Goal: Contribute content: Contribute content

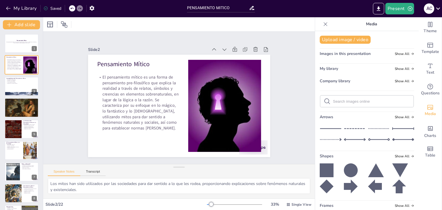
checkbox input "true"
click at [298, 101] on div "Slide 1 Pensamiento Mítico Esta presentación explora el concepto de pensamiento…" at bounding box center [179, 98] width 272 height 132
checkbox input "true"
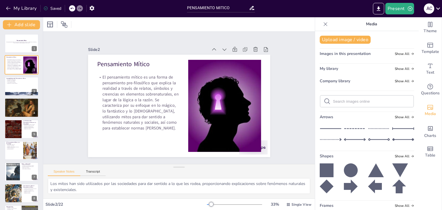
checkbox input "true"
click at [293, 63] on div "Slide 1 Pensamiento Mítico Esta presentación explora el concepto de pensamiento…" at bounding box center [179, 98] width 272 height 132
checkbox input "true"
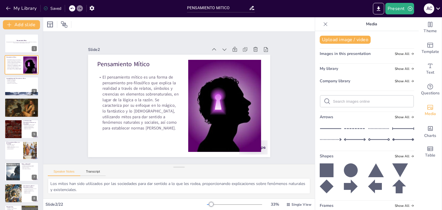
checkbox input "true"
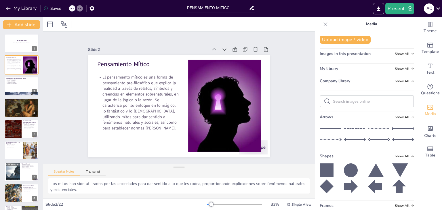
checkbox input "true"
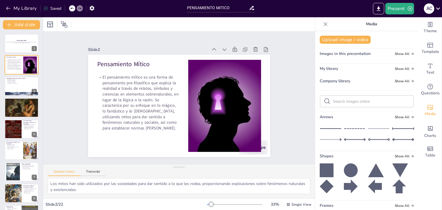
checkbox input "true"
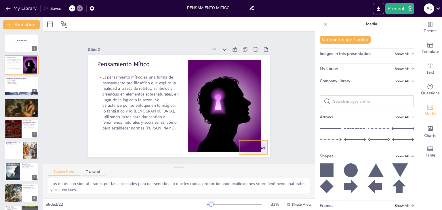
checkbox input "true"
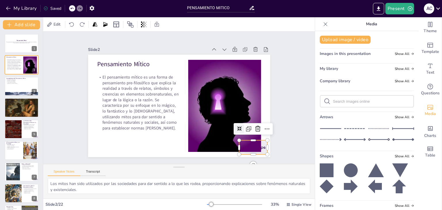
click at [260, 140] on div at bounding box center [253, 147] width 28 height 14
checkbox input "true"
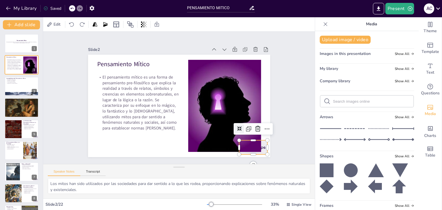
checkbox input "true"
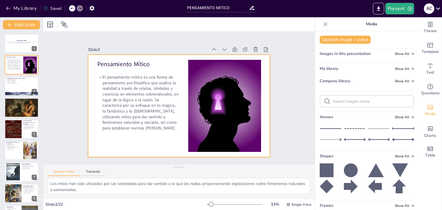
checkbox input "true"
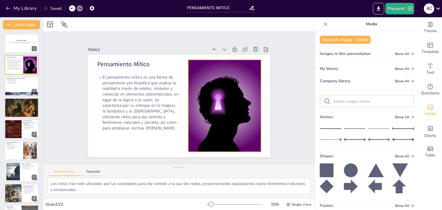
checkbox input "true"
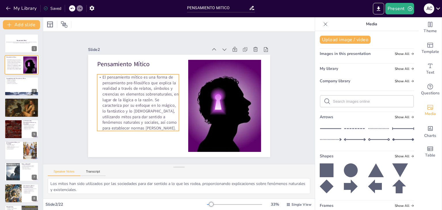
checkbox input "true"
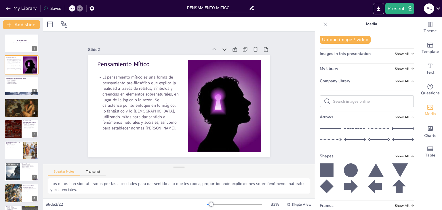
checkbox input "true"
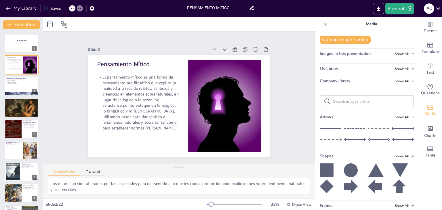
checkbox input "true"
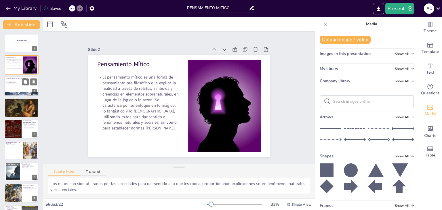
checkbox input "true"
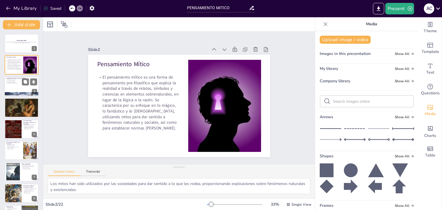
checkbox input "true"
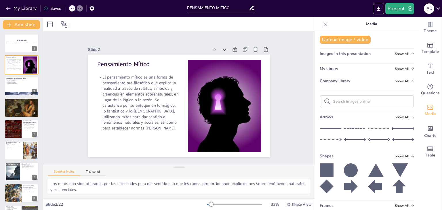
checkbox input "true"
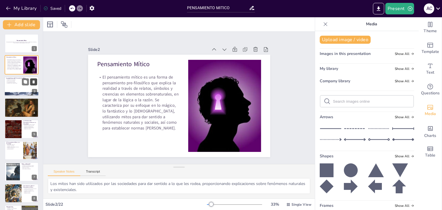
checkbox input "true"
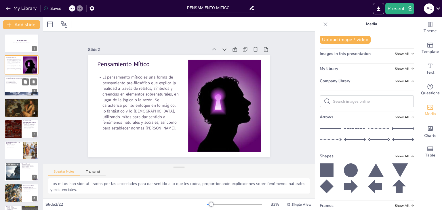
checkbox input "true"
click at [9, 89] on div at bounding box center [21, 87] width 35 height 20
checkbox input "true"
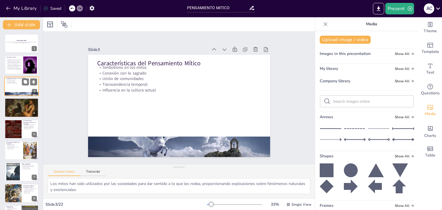
click at [9, 89] on div at bounding box center [21, 87] width 35 height 20
checkbox input "true"
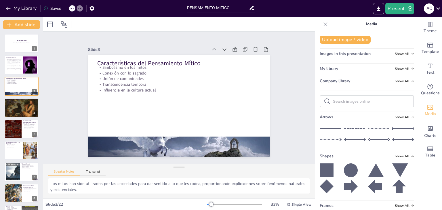
checkbox input "true"
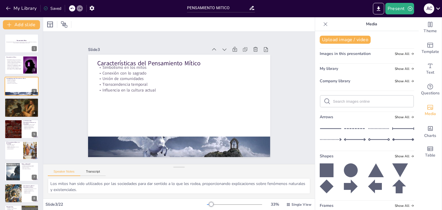
checkbox input "true"
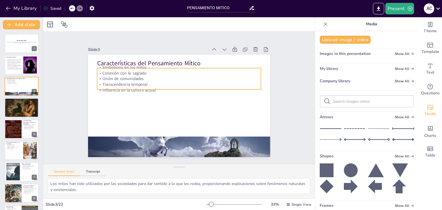
checkbox input "true"
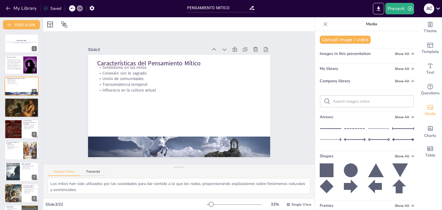
checkbox input "true"
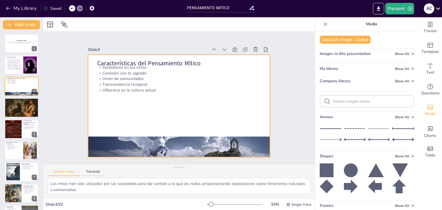
checkbox input "true"
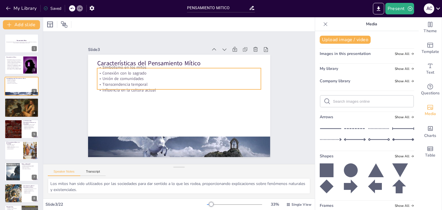
checkbox input "true"
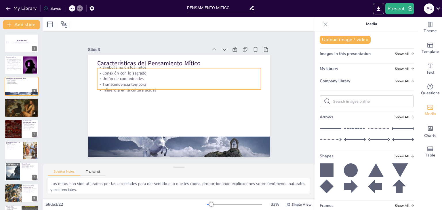
checkbox input "true"
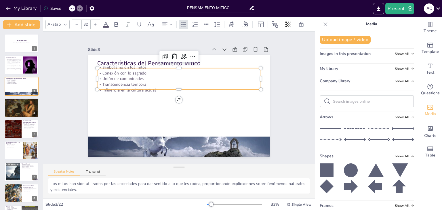
click at [128, 70] on p "Conexión con lo sagrado" at bounding box center [179, 73] width 164 height 6
checkbox input "true"
click at [128, 70] on p "Conexión con lo sagrado" at bounding box center [179, 73] width 164 height 6
checkbox input "true"
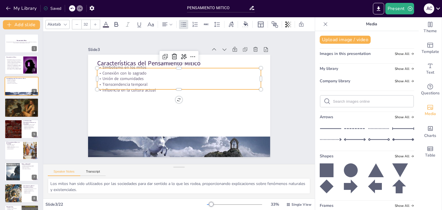
checkbox input "true"
click at [128, 70] on p "Conexión con lo sagrado" at bounding box center [179, 73] width 164 height 6
checkbox input "true"
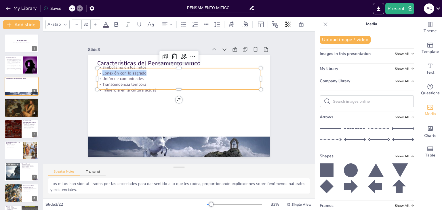
checkbox input "true"
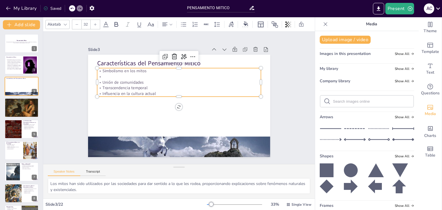
checkbox input "true"
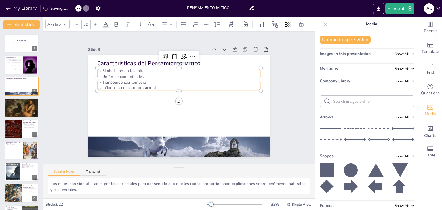
checkbox input "true"
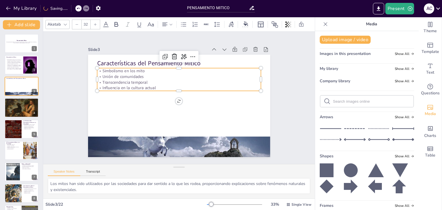
checkbox input "true"
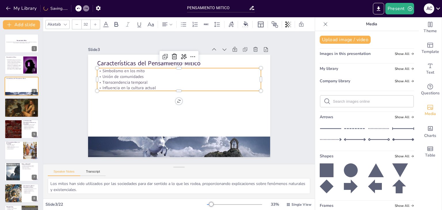
checkbox input "true"
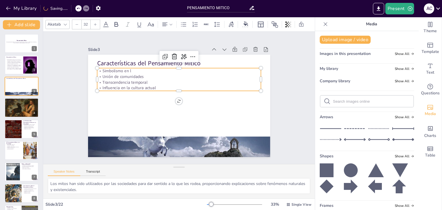
checkbox input "true"
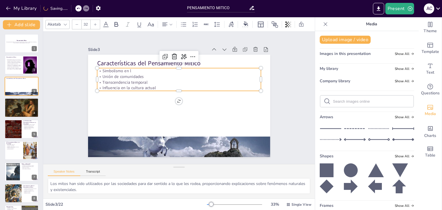
checkbox input "true"
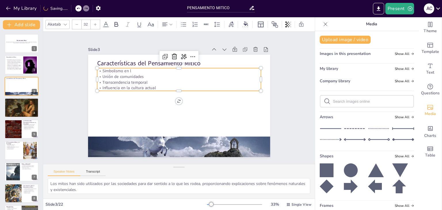
checkbox input "true"
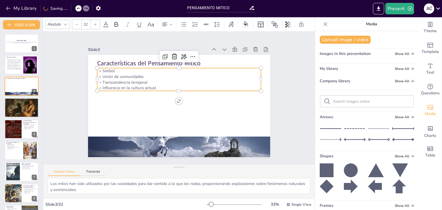
checkbox input "true"
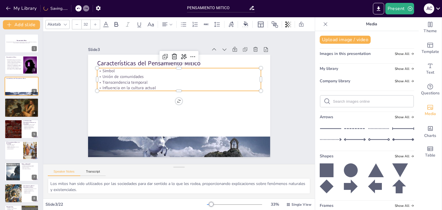
checkbox input "true"
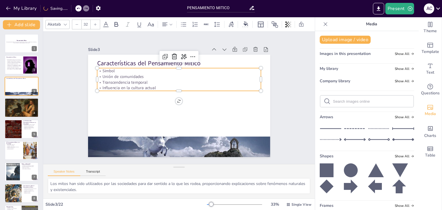
checkbox input "true"
drag, startPoint x: 154, startPoint y: 86, endPoint x: 92, endPoint y: 67, distance: 64.4
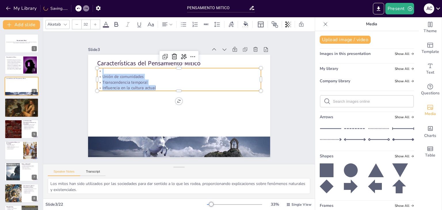
click at [92, 67] on div "Características del Pensamiento Mítico Unión de comunidades Transcendencia temp…" at bounding box center [179, 106] width 182 height 102
checkbox input "true"
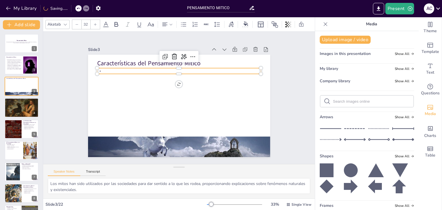
checkbox input "true"
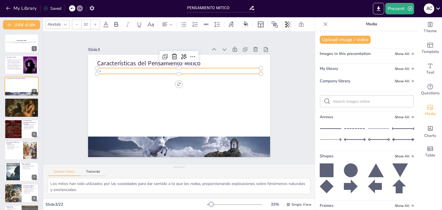
checkbox input "true"
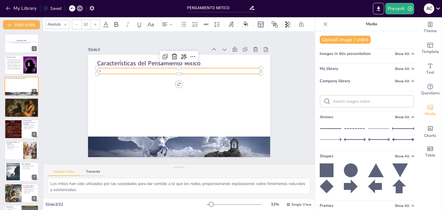
checkbox input "true"
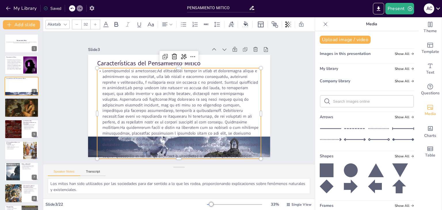
checkbox input "true"
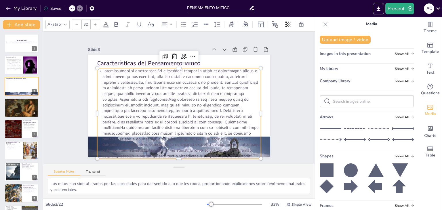
checkbox input "true"
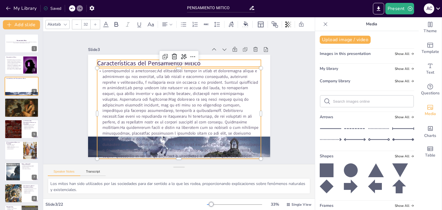
checkbox input "true"
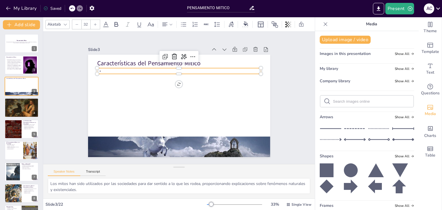
checkbox input "true"
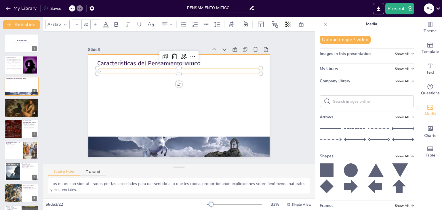
checkbox input "true"
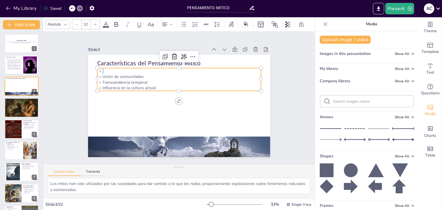
checkbox input "true"
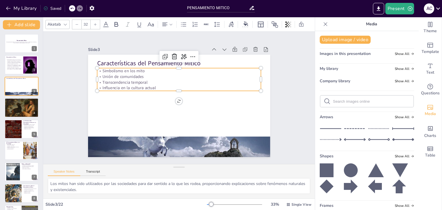
checkbox input "true"
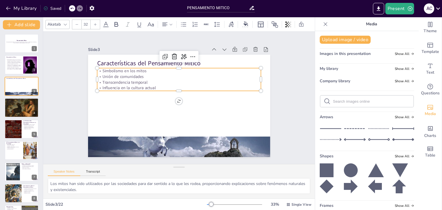
checkbox input "true"
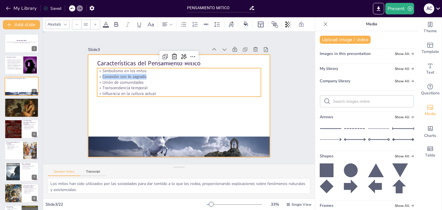
click at [173, 108] on div at bounding box center [179, 106] width 182 height 102
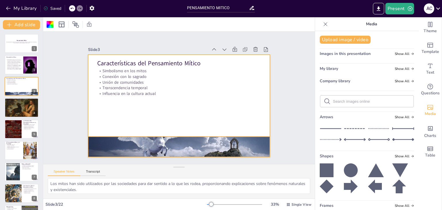
click at [169, 140] on div at bounding box center [179, 147] width 182 height 84
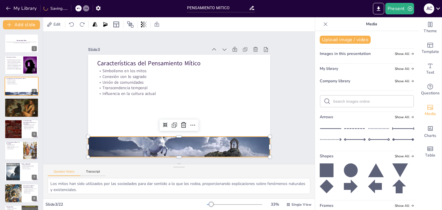
click at [177, 135] on div at bounding box center [179, 147] width 182 height 84
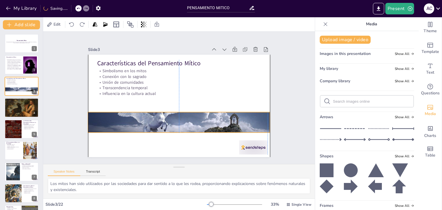
drag, startPoint x: 175, startPoint y: 135, endPoint x: 174, endPoint y: 109, distance: 25.9
click at [174, 109] on div at bounding box center [179, 123] width 182 height 84
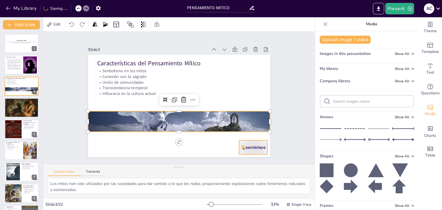
click at [246, 144] on div at bounding box center [253, 147] width 28 height 14
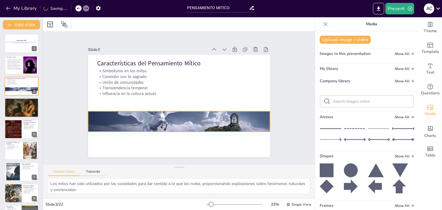
click at [197, 127] on div at bounding box center [179, 122] width 182 height 84
click at [174, 132] on div at bounding box center [179, 134] width 182 height 5
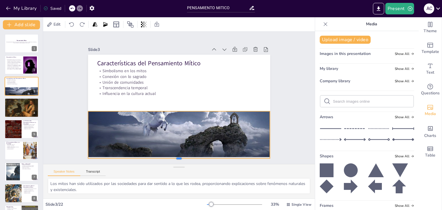
drag, startPoint x: 174, startPoint y: 130, endPoint x: 177, endPoint y: 156, distance: 26.7
click at [177, 158] on div at bounding box center [179, 160] width 182 height 5
click at [174, 110] on div at bounding box center [179, 122] width 182 height 84
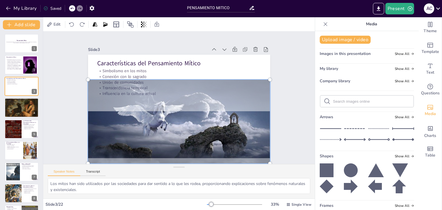
click at [174, 110] on div at bounding box center [179, 121] width 189 height 91
click at [290, 102] on div "Slide 1 Pensamiento Mítico Esta presentación explora el concepto de pensamiento…" at bounding box center [179, 98] width 272 height 132
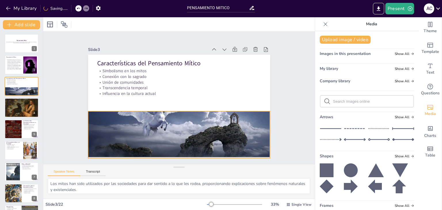
click at [181, 131] on div at bounding box center [179, 122] width 182 height 84
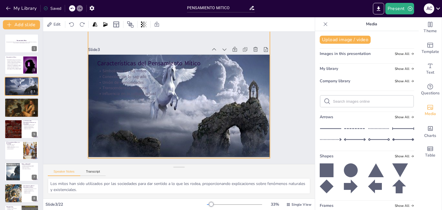
drag, startPoint x: 175, startPoint y: 108, endPoint x: 167, endPoint y: 24, distance: 84.4
click at [167, 24] on div "Edit Slide 1 Pensamiento Mítico Esta presentación explora el concepto de pensam…" at bounding box center [179, 113] width 272 height 193
click at [13, 106] on div at bounding box center [21, 107] width 35 height 23
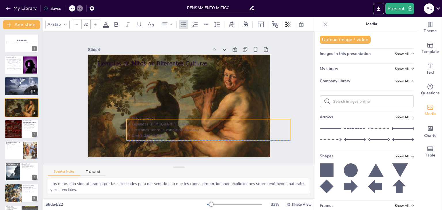
drag, startPoint x: 126, startPoint y: 85, endPoint x: 155, endPoint y: 137, distance: 59.5
click at [155, 138] on p "Importancia de los mitos" at bounding box center [208, 141] width 164 height 6
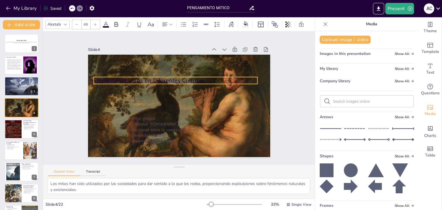
drag, startPoint x: 155, startPoint y: 61, endPoint x: 152, endPoint y: 78, distance: 17.3
click at [152, 78] on p "Ejemplos de Mitos en Diferentes Culturas" at bounding box center [175, 80] width 164 height 9
click at [105, 23] on icon at bounding box center [105, 24] width 7 height 7
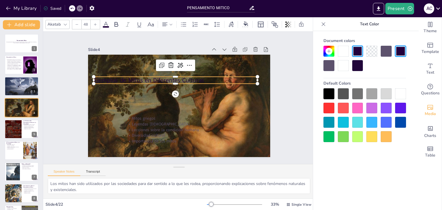
click at [342, 50] on div at bounding box center [343, 51] width 11 height 11
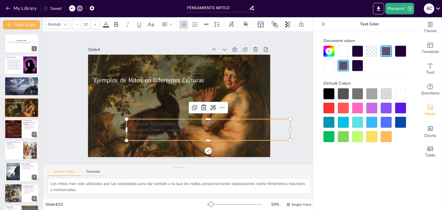
click at [187, 129] on p "Lecciones sobre la condición humana" at bounding box center [208, 130] width 164 height 6
click at [343, 51] on div at bounding box center [343, 51] width 11 height 11
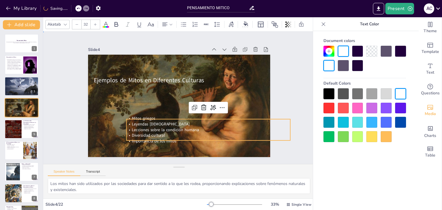
click at [290, 70] on div "Slide 1 Pensamiento Mítico Esta presentación explora el concepto de pensamiento…" at bounding box center [179, 98] width 272 height 132
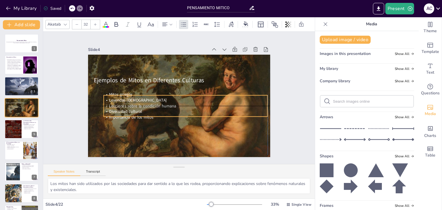
drag, startPoint x: 145, startPoint y: 124, endPoint x: 121, endPoint y: 101, distance: 33.8
click at [121, 101] on div "Mitos griegos Leyendas indígenas Lecciones sobre la condición humana Diversidad…" at bounding box center [186, 106] width 164 height 28
click at [300, 83] on div "Slide 1 Pensamiento Mítico Esta presentación explora el concepto de pensamiento…" at bounding box center [179, 98] width 272 height 132
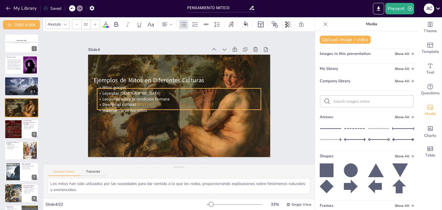
drag, startPoint x: 136, startPoint y: 102, endPoint x: 131, endPoint y: 95, distance: 8.3
click at [131, 96] on span "Lecciones sobre la condición humana" at bounding box center [135, 98] width 67 height 5
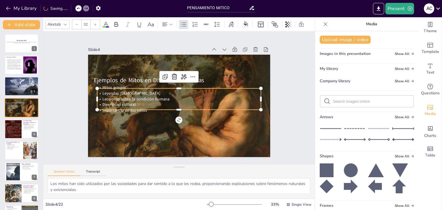
click at [192, 102] on p "Diversidad cultural" at bounding box center [179, 105] width 164 height 6
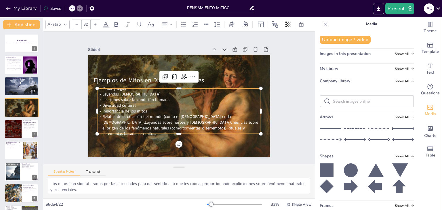
click at [213, 118] on p "Relatos de la creación del mundo (como el Génesis en la Biblia).Leyendas sobre …" at bounding box center [179, 125] width 164 height 23
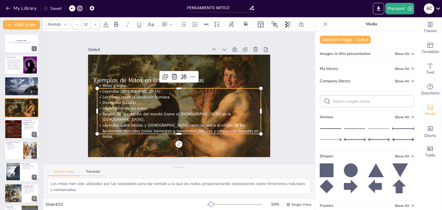
click at [155, 123] on p "Leyendas sobre héroes y dioses.Creencias sobre el origen de los fenómenos natur…" at bounding box center [179, 130] width 164 height 17
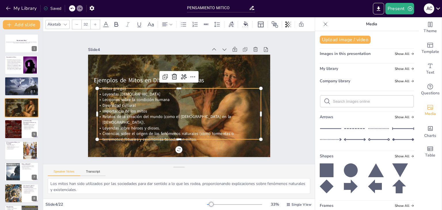
click at [119, 134] on p "Creencias sobre el origen de los fenómenos naturales (como tormentas o terremot…" at bounding box center [179, 136] width 164 height 11
click at [16, 126] on div at bounding box center [13, 129] width 26 height 20
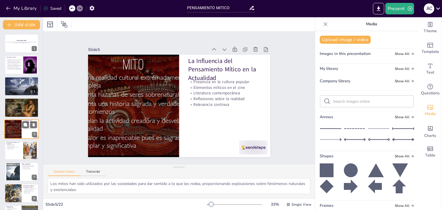
scroll to position [9, 0]
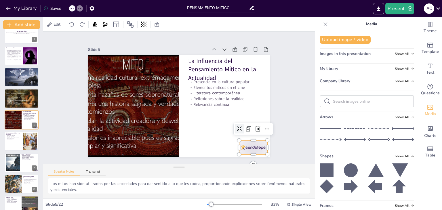
click at [251, 143] on div at bounding box center [253, 147] width 28 height 14
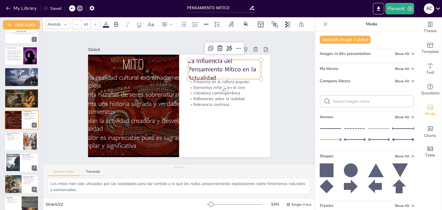
click at [202, 64] on p "La Influencia del Pensamiento Mítico en la Actualidad" at bounding box center [224, 70] width 73 height 26
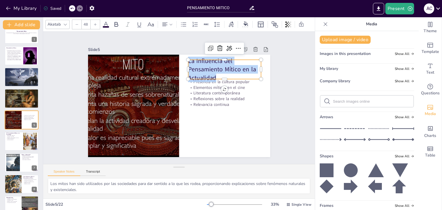
click at [202, 64] on p "La Influencia del Pensamiento Mítico en la Actualidad" at bounding box center [224, 70] width 73 height 26
click at [205, 90] on p "Literatura contemporánea" at bounding box center [224, 93] width 73 height 6
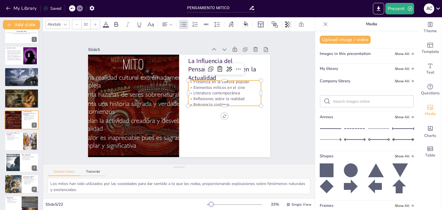
click at [238, 102] on p "Relevancia continua" at bounding box center [224, 105] width 73 height 6
click at [227, 102] on p "Relevancia continua" at bounding box center [224, 105] width 73 height 6
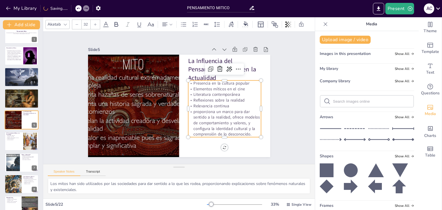
click at [190, 110] on p "proporciona un marco para dar sentido a la realidad, ofrece modelos de comporta…" at bounding box center [224, 123] width 73 height 28
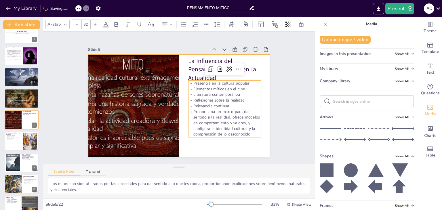
click at [230, 139] on div at bounding box center [179, 106] width 182 height 102
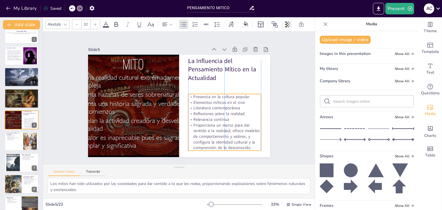
drag, startPoint x: 217, startPoint y: 106, endPoint x: 216, endPoint y: 120, distance: 13.8
click at [216, 120] on div "Presencia en la cultura popular Elementos míticos en el cine Literatura contemp…" at bounding box center [224, 122] width 73 height 57
click at [19, 146] on div at bounding box center [21, 141] width 35 height 20
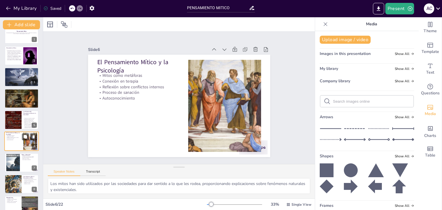
scroll to position [31, 0]
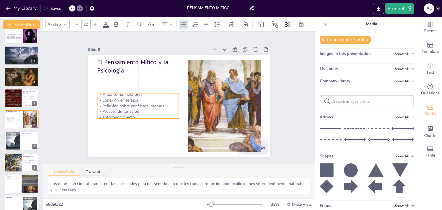
drag, startPoint x: 123, startPoint y: 85, endPoint x: 124, endPoint y: 105, distance: 19.6
click at [124, 105] on p "Reflexión sobre conflictos internos" at bounding box center [138, 106] width 82 height 6
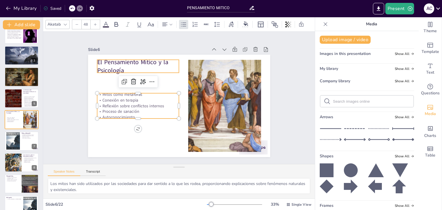
click at [128, 61] on p "El Pensamiento Mítico y la Psicología" at bounding box center [138, 66] width 82 height 17
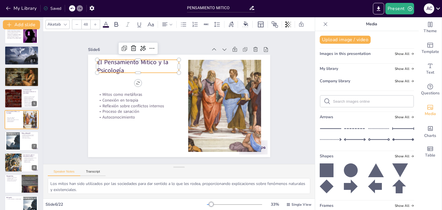
click at [128, 61] on p "El Pensamiento Mítico y la Psicología" at bounding box center [138, 66] width 82 height 17
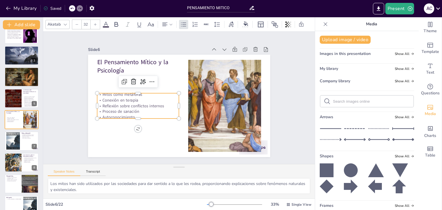
click at [146, 109] on p "Proceso de sanación" at bounding box center [138, 112] width 82 height 6
click at [140, 114] on p "Autoconocimiento" at bounding box center [138, 117] width 82 height 6
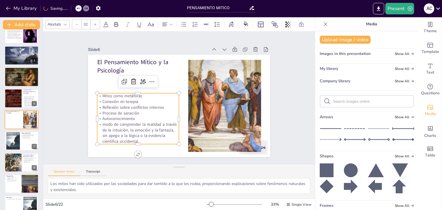
click at [101, 123] on p "modo de comprender la realidad a través de la intuición, la emoción y la fantas…" at bounding box center [138, 133] width 82 height 23
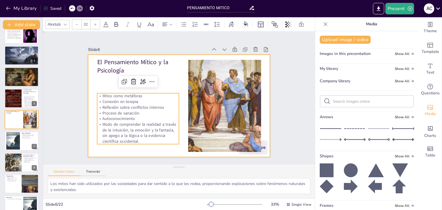
click at [159, 149] on div at bounding box center [179, 106] width 182 height 102
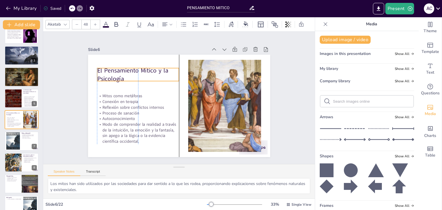
drag, startPoint x: 117, startPoint y: 64, endPoint x: 120, endPoint y: 72, distance: 8.7
click at [120, 72] on p "El Pensamiento Mítico y la Psicología" at bounding box center [138, 74] width 82 height 17
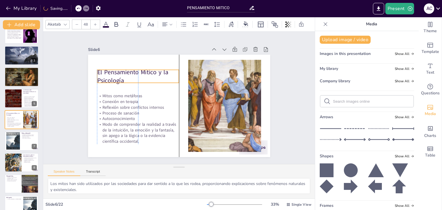
click at [119, 74] on p "El Pensamiento Mítico y la Psicología" at bounding box center [138, 76] width 82 height 17
click at [14, 145] on div at bounding box center [12, 141] width 23 height 18
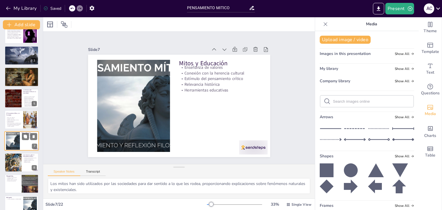
scroll to position [52, 0]
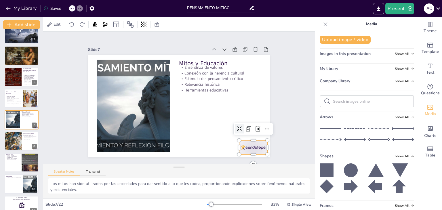
click at [248, 149] on div at bounding box center [253, 147] width 28 height 14
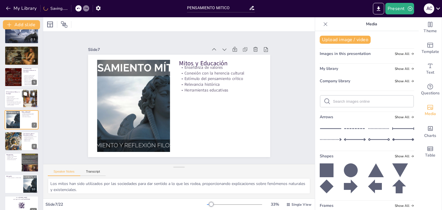
click at [19, 102] on p "Modo de comprender la realidad a través de la intuición, la emoción y la fantas…" at bounding box center [14, 103] width 16 height 4
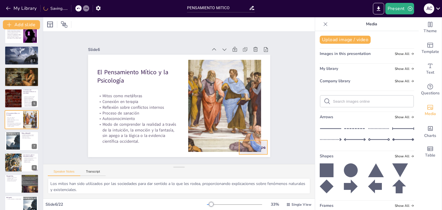
click at [259, 148] on div at bounding box center [253, 147] width 28 height 14
click at [13, 68] on div at bounding box center [21, 76] width 35 height 23
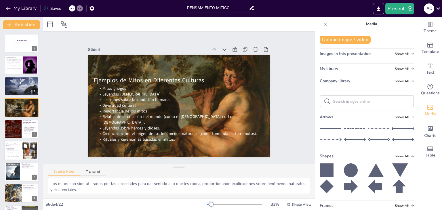
click at [17, 156] on p "Modo de comprender la realidad a través de la intuición, la emoción y la fantas…" at bounding box center [14, 155] width 16 height 4
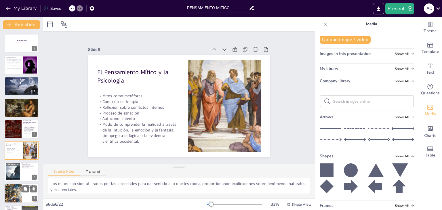
scroll to position [31, 0]
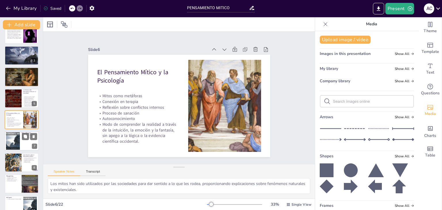
click at [16, 145] on div at bounding box center [12, 141] width 23 height 18
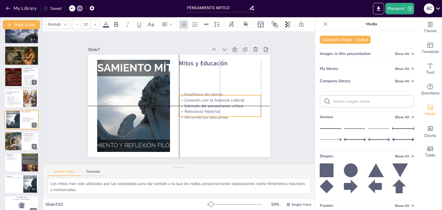
drag, startPoint x: 198, startPoint y: 73, endPoint x: 200, endPoint y: 102, distance: 28.3
click at [200, 103] on p "Estímulo del pensamiento crítico" at bounding box center [220, 106] width 82 height 6
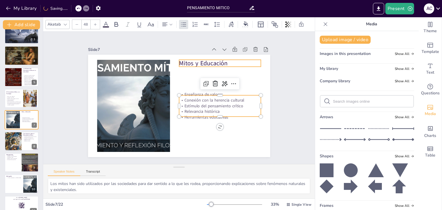
click at [194, 63] on p "Mitos y Educación" at bounding box center [220, 63] width 82 height 9
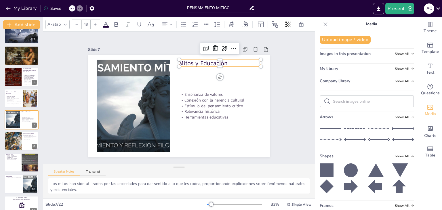
click at [205, 61] on p "Mitos y Educación" at bounding box center [220, 63] width 82 height 9
copy p "Mitos y Educación"
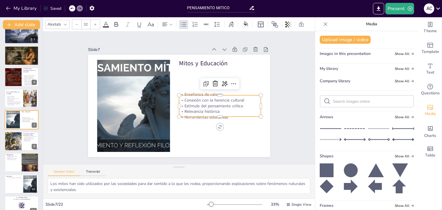
click at [228, 109] on p "Relevancia histórica" at bounding box center [220, 112] width 82 height 6
click at [224, 116] on div at bounding box center [220, 118] width 82 height 5
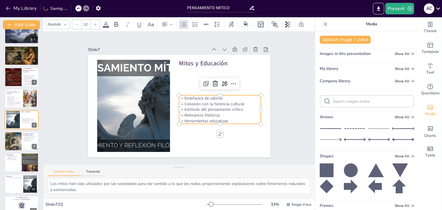
click at [226, 119] on p "Herramientas educativas" at bounding box center [220, 121] width 82 height 6
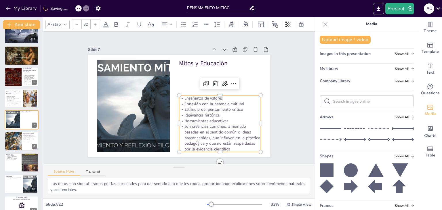
click at [183, 125] on p "son creencias comunes, a menudo basadas en el sentido común o ideas preconcebid…" at bounding box center [220, 138] width 82 height 28
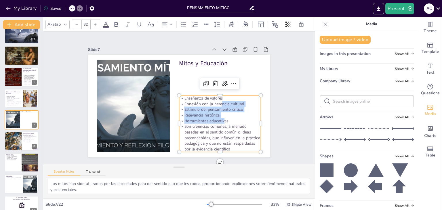
drag, startPoint x: 220, startPoint y: 117, endPoint x: 217, endPoint y: 100, distance: 17.8
click at [217, 100] on div "Enseñanza de valores Conexión con la herencia cultural Estímulo del pensamiento…" at bounding box center [220, 123] width 82 height 57
click at [274, 93] on div "Slide 1 Pensamiento Mítico Esta presentación explora el concepto de pensamiento…" at bounding box center [179, 98] width 214 height 119
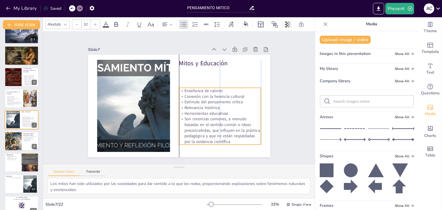
drag, startPoint x: 244, startPoint y: 99, endPoint x: 244, endPoint y: 91, distance: 7.5
click at [244, 93] on p "Conexión con la herencia cultural" at bounding box center [220, 96] width 82 height 6
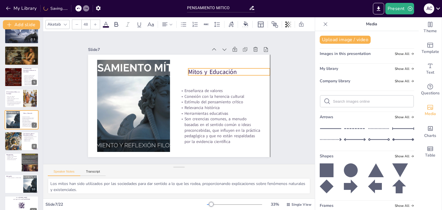
drag, startPoint x: 210, startPoint y: 62, endPoint x: 218, endPoint y: 71, distance: 11.8
click at [218, 71] on p "Mitos y Educación" at bounding box center [229, 72] width 82 height 9
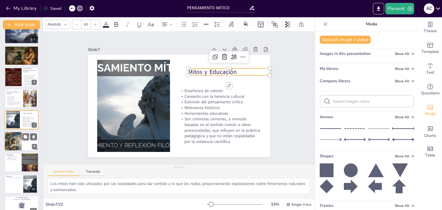
click at [11, 144] on div at bounding box center [13, 141] width 33 height 20
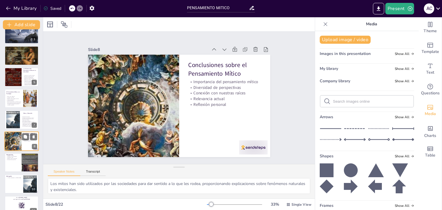
scroll to position [74, 0]
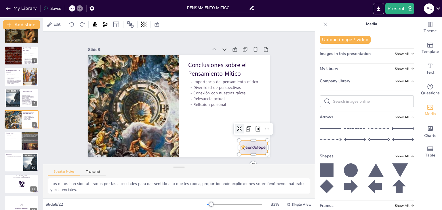
click at [245, 144] on div at bounding box center [253, 147] width 28 height 14
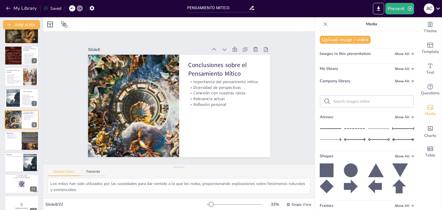
click at [370, 103] on input "text" at bounding box center [371, 101] width 77 height 4
click at [222, 7] on input "PENSAMIENTO MITICO" at bounding box center [218, 8] width 62 height 8
click at [91, 9] on icon "button" at bounding box center [91, 8] width 5 height 5
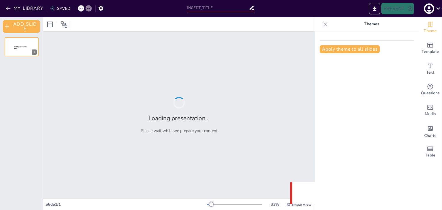
type input "PENSAMIENTO MITICO"
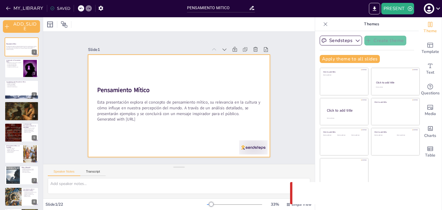
checkbox input "true"
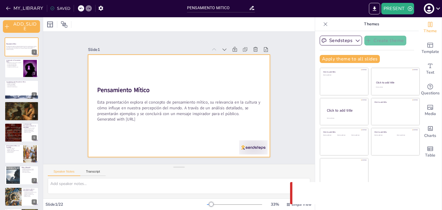
checkbox input "true"
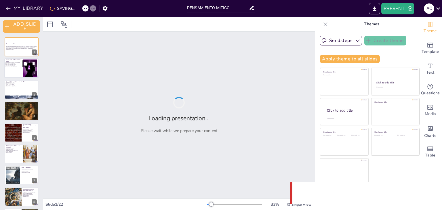
checkbox input "true"
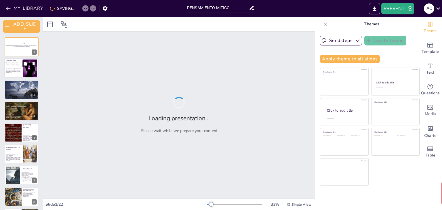
checkbox input "true"
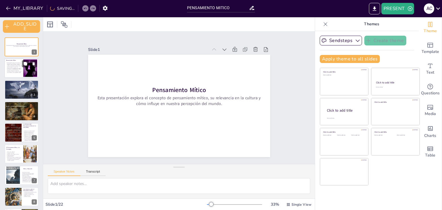
click at [13, 70] on p "El pensamiento mítico es una forma de pensamiento pre-filosófico que explica la…" at bounding box center [14, 67] width 16 height 11
type textarea "Los mitos han sido utilizados por las sociedades para dar sentido a lo que les …"
checkbox input "true"
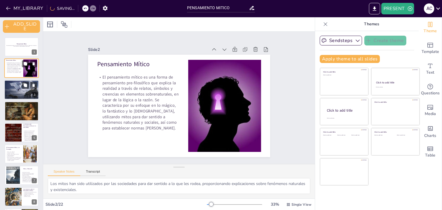
checkbox input "true"
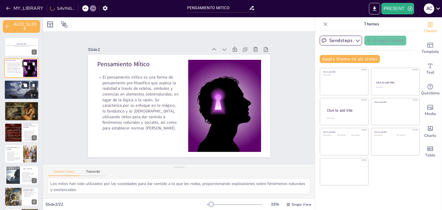
checkbox input "true"
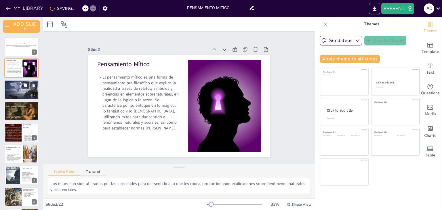
checkbox input "true"
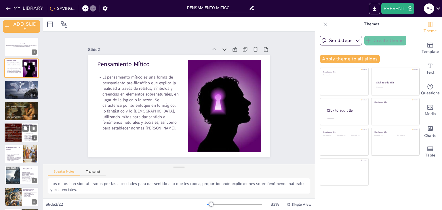
checkbox input "true"
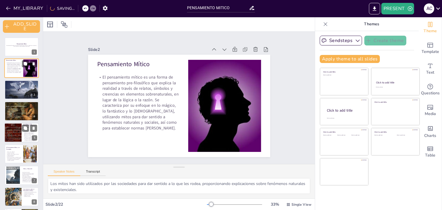
checkbox input "true"
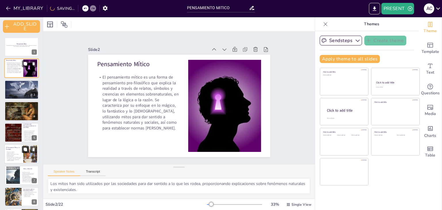
checkbox input "true"
click at [22, 148] on button at bounding box center [25, 149] width 7 height 7
type textarea "Los mitos funcionan como metáforas que permiten a las personas explorar sus pro…"
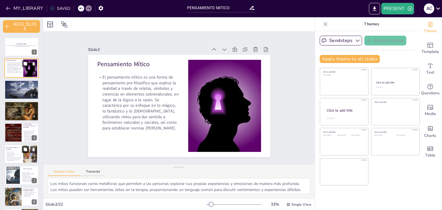
scroll to position [54, 0]
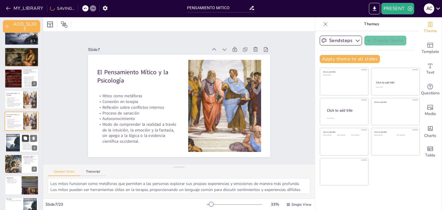
checkbox input "true"
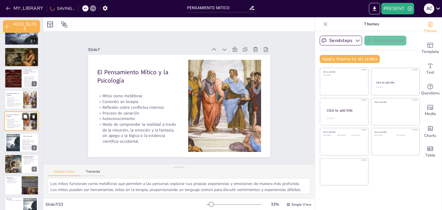
checkbox input "true"
click at [34, 116] on icon at bounding box center [34, 116] width 2 height 3
type textarea "Los mitos son ideales para transmitir valores y lecciones que son fundamentales…"
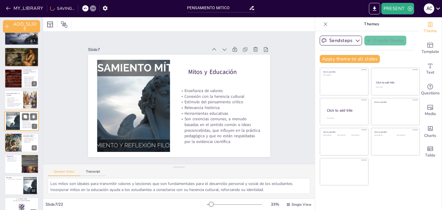
checkbox input "true"
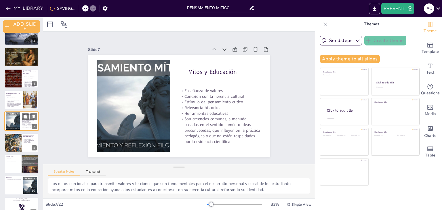
checkbox input "true"
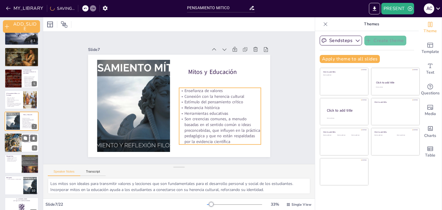
checkbox input "true"
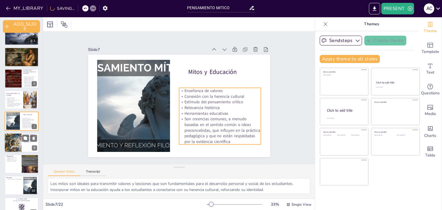
checkbox input "true"
click at [17, 147] on div at bounding box center [13, 143] width 33 height 20
type textarea "El pensamiento mítico es fundamental para entender nuestra identidad cultural y…"
checkbox input "true"
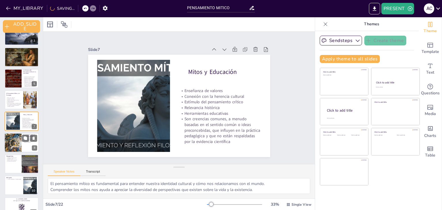
scroll to position [75, 0]
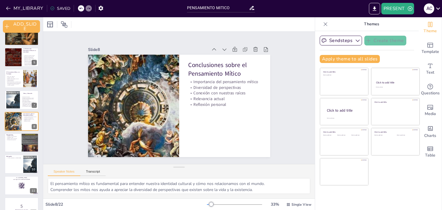
checkbox input "true"
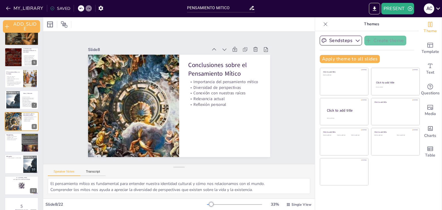
checkbox input "true"
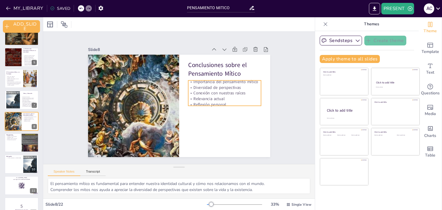
checkbox input "true"
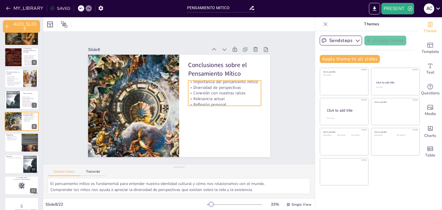
checkbox input "true"
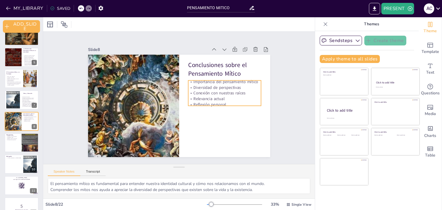
checkbox input "true"
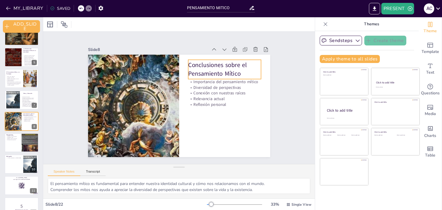
checkbox input "true"
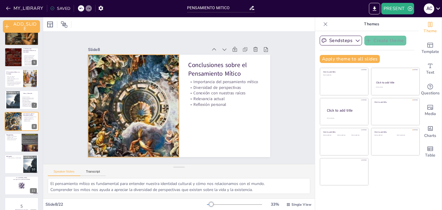
checkbox input "true"
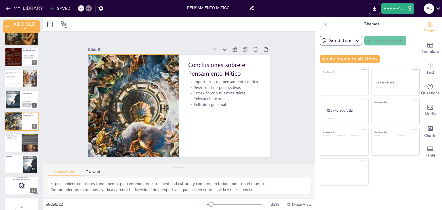
checkbox input "true"
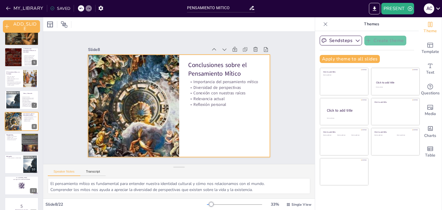
checkbox input "true"
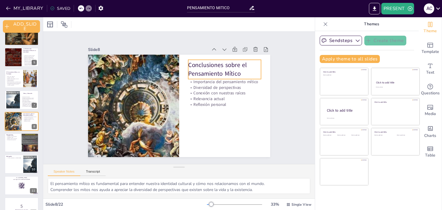
checkbox input "true"
click at [201, 77] on p "Conclusiones sobre el Pensamiento Mítico" at bounding box center [232, 107] width 66 height 61
checkbox input "true"
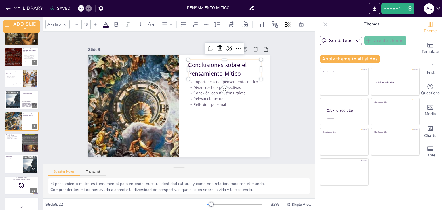
click at [201, 109] on p "Conclusiones sobre el Pensamiento Mítico" at bounding box center [202, 146] width 24 height 74
checkbox input "true"
click at [201, 80] on p "Conclusiones sobre el Pensamiento Mítico" at bounding box center [230, 113] width 61 height 66
checkbox input "true"
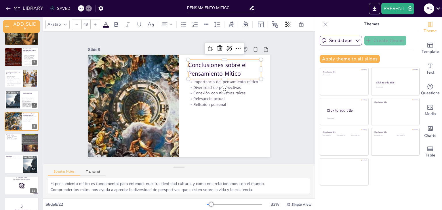
checkbox input "true"
click at [166, 100] on p "Conclusiones sobre el Pensamiento Mítico" at bounding box center [128, 116] width 75 height 32
click at [201, 111] on p "Conclusiones sobre el Pensamiento Mítico" at bounding box center [197, 148] width 32 height 75
checkbox input "true"
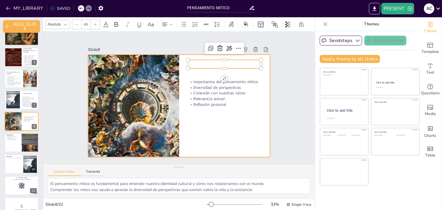
checkbox input "true"
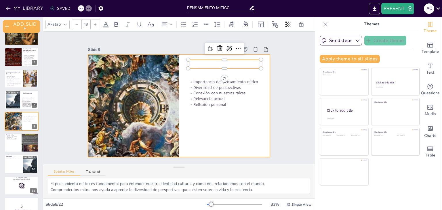
checkbox input "true"
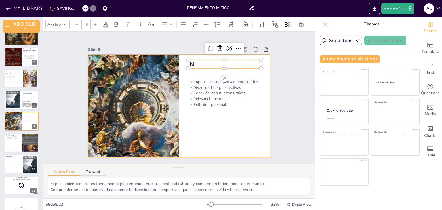
checkbox input "true"
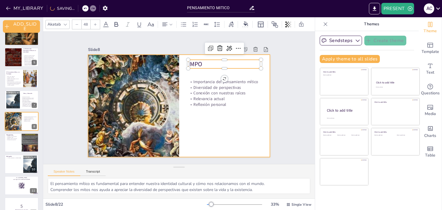
checkbox input "true"
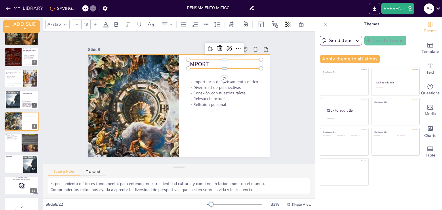
checkbox input "true"
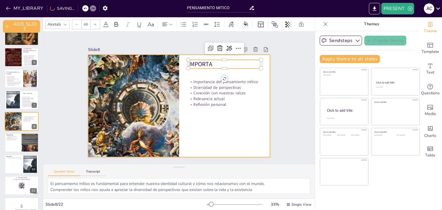
checkbox input "true"
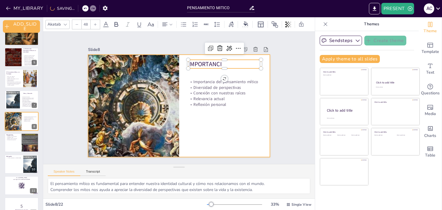
checkbox input "true"
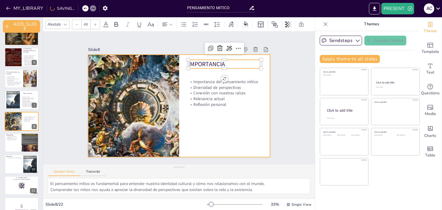
checkbox input "true"
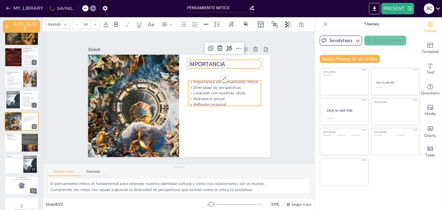
checkbox input "true"
type input "32"
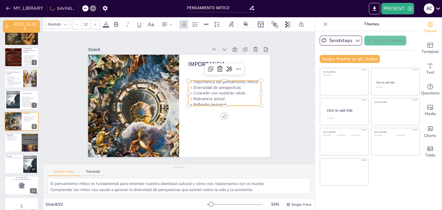
click at [211, 96] on p "Relevancia actual" at bounding box center [224, 99] width 73 height 6
checkbox input "true"
click at [211, 91] on p "Relevancia actual" at bounding box center [198, 56] width 35 height 69
checkbox input "true"
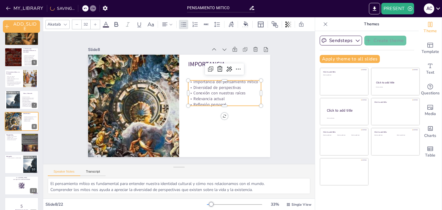
checkbox input "true"
click at [170, 96] on p "Relevancia actual" at bounding box center [133, 101] width 73 height 13
click at [198, 106] on p "Relevancia actual" at bounding box center [187, 142] width 21 height 72
click at [211, 105] on p "Relevancia actual" at bounding box center [200, 138] width 41 height 66
click at [211, 96] on p "Relevancia actual" at bounding box center [224, 99] width 73 height 6
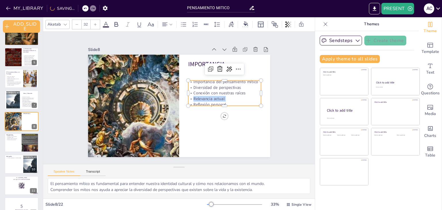
click at [211, 105] on p "Relevancia actual" at bounding box center [200, 138] width 41 height 66
click at [211, 96] on p "Relevancia actual" at bounding box center [224, 99] width 73 height 6
drag, startPoint x: 188, startPoint y: 80, endPoint x: 231, endPoint y: 104, distance: 48.9
click at [231, 104] on div "IMPORTANCIA Importancia del pensamiento mítico Diversidad de perspectivas Conex…" at bounding box center [171, 100] width 154 height 205
checkbox input "true"
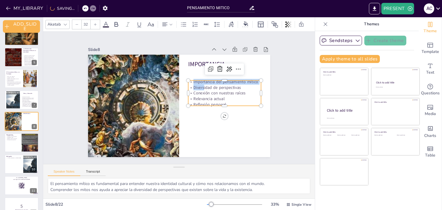
checkbox input "true"
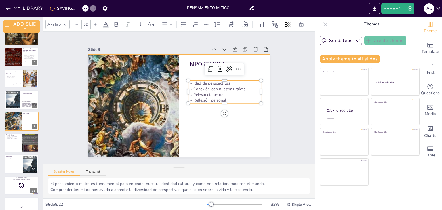
checkbox input "true"
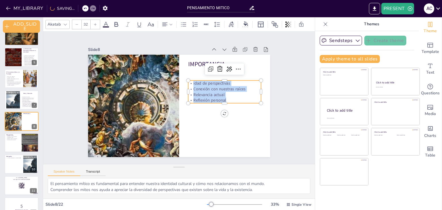
drag, startPoint x: 189, startPoint y: 80, endPoint x: 221, endPoint y: 97, distance: 37.1
click at [221, 101] on div "idad de perspectivas Conexión con nuestras raíces Relevancia actual Reflexión p…" at bounding box center [199, 139] width 44 height 76
checkbox input "true"
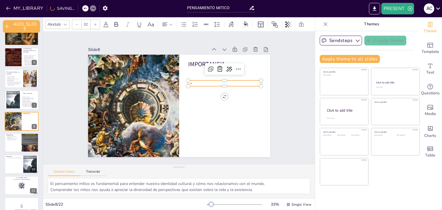
checkbox input "true"
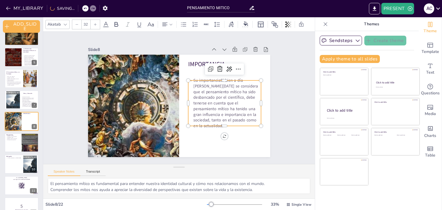
checkbox input "true"
click at [183, 81] on p "Su importanciaSi bien a día [PERSON_NAME][DATE] se considera que el pensamiento…" at bounding box center [139, 74] width 87 height 76
checkbox input "true"
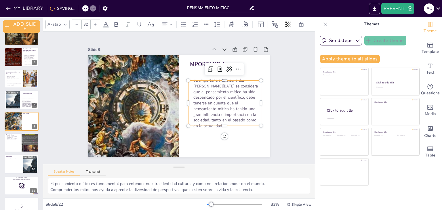
checkbox input "true"
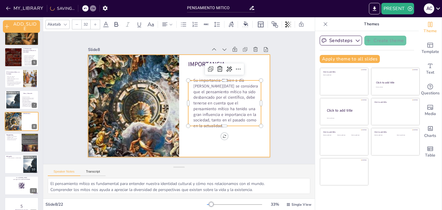
checkbox input "true"
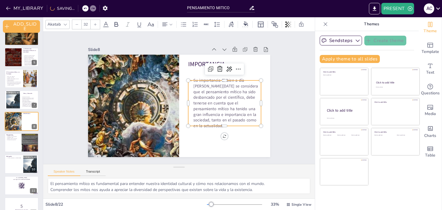
checkbox input "true"
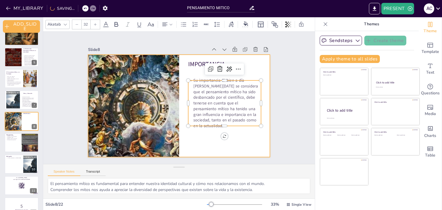
checkbox input "true"
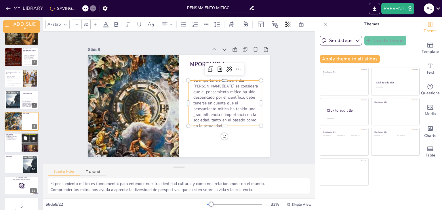
click at [13, 140] on div at bounding box center [21, 143] width 35 height 20
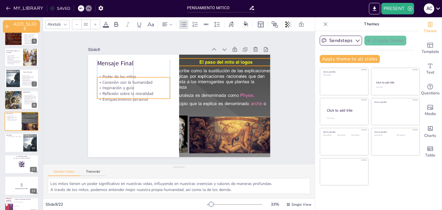
drag, startPoint x: 130, startPoint y: 82, endPoint x: 132, endPoint y: 96, distance: 14.0
click at [132, 98] on p "Reflexión sobre la moralidad" at bounding box center [139, 121] width 62 height 47
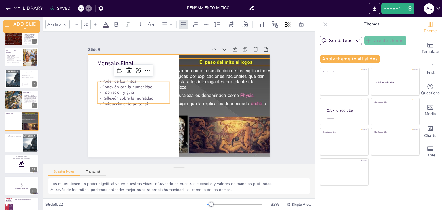
click at [125, 123] on div at bounding box center [172, 101] width 180 height 209
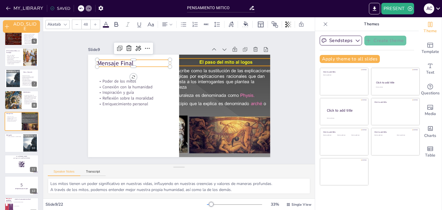
click at [194, 110] on p "Mensaje Final" at bounding box center [230, 122] width 73 height 24
click at [147, 62] on p "Mensaje Final" at bounding box center [174, 41] width 55 height 60
click at [211, 62] on p "Mensaje Final" at bounding box center [223, 60] width 24 height 73
click at [200, 62] on p "Mensaje Final" at bounding box center [208, 48] width 16 height 73
click at [210, 62] on p "Mensaje Final" at bounding box center [228, 70] width 37 height 70
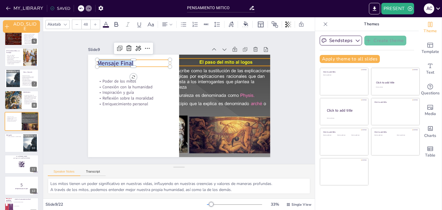
click at [147, 62] on p "Mensaje Final" at bounding box center [174, 41] width 55 height 60
click at [114, 62] on p "Final" at bounding box center [136, 59] width 73 height 16
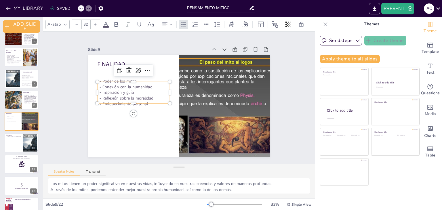
click at [135, 91] on p "Reflexión sobre la moralidad" at bounding box center [155, 59] width 41 height 66
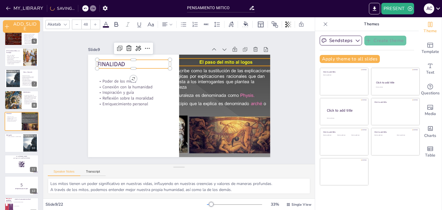
click at [164, 127] on p "FINALIDAD" at bounding box center [196, 152] width 64 height 50
click at [167, 21] on icon at bounding box center [164, 24] width 7 height 7
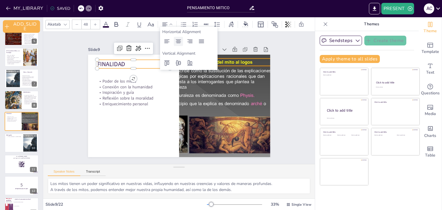
click at [179, 40] on icon at bounding box center [178, 41] width 7 height 7
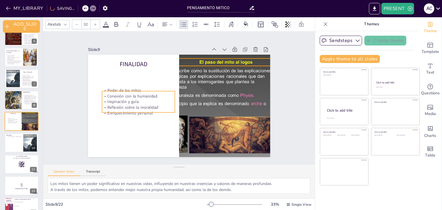
drag, startPoint x: 123, startPoint y: 91, endPoint x: 128, endPoint y: 101, distance: 10.3
click at [183, 101] on p "Inspiración y guía" at bounding box center [216, 114] width 66 height 41
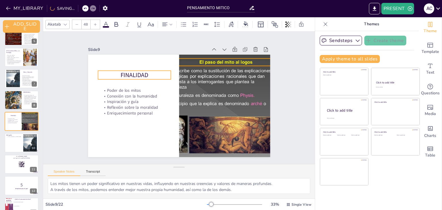
drag, startPoint x: 134, startPoint y: 60, endPoint x: 135, endPoint y: 72, distance: 11.8
click at [196, 72] on p "FINALIDAD" at bounding box center [228, 90] width 64 height 50
click at [86, 101] on div "Slide 1 Pensamiento Mítico Esta presentación explora el concepto de pensamiento…" at bounding box center [179, 97] width 186 height 293
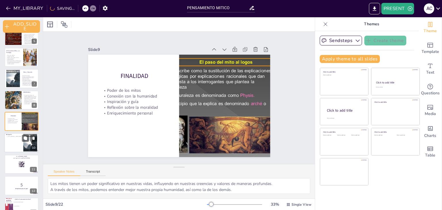
click at [10, 144] on div at bounding box center [21, 143] width 35 height 20
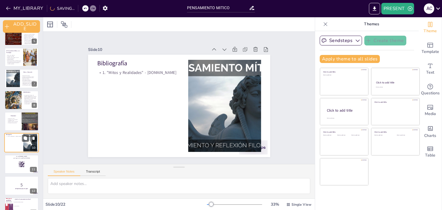
scroll to position [118, 0]
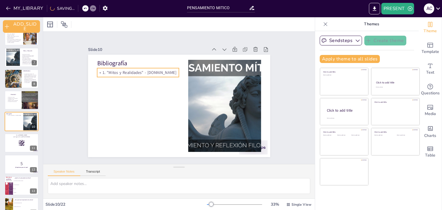
click at [156, 111] on p "1. "Mitos y Realidades" - [DOMAIN_NAME]" at bounding box center [182, 146] width 53 height 70
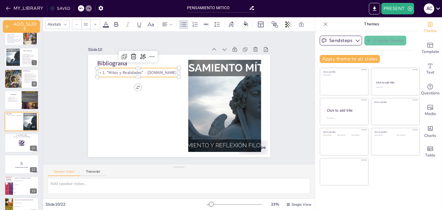
click at [157, 72] on p "1. "Mitos y Realidades" - [DOMAIN_NAME]" at bounding box center [180, 50] width 46 height 74
click at [155, 109] on p "1. "Mitos y Realidades" - [DOMAIN_NAME]" at bounding box center [178, 146] width 46 height 74
click at [184, 72] on p "1. "Mitos y Realidades" - [DOMAIN_NAME]" at bounding box center [195, 52] width 22 height 81
click at [149, 73] on p "1. "Mitos y Realidades" - [DOMAIN_NAME]" at bounding box center [175, 50] width 53 height 70
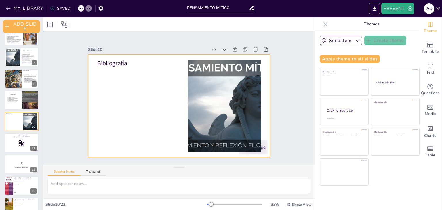
click at [145, 73] on div at bounding box center [183, 104] width 207 height 190
click at [429, 70] on span "Text" at bounding box center [430, 72] width 8 height 6
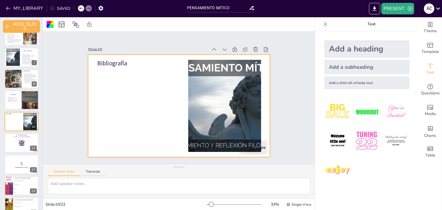
click at [356, 66] on div "Add a subheading" at bounding box center [366, 67] width 85 height 14
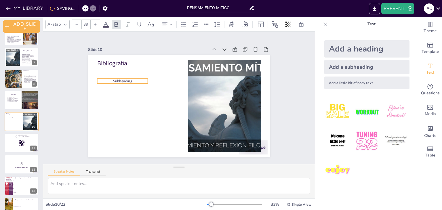
drag, startPoint x: 156, startPoint y: 104, endPoint x: 102, endPoint y: 79, distance: 59.7
click at [150, 64] on p "Subheading" at bounding box center [165, 40] width 30 height 47
click at [128, 66] on p "Subheading" at bounding box center [147, 48] width 41 height 38
click at [212, 79] on p "Subheading" at bounding box center [234, 78] width 44 height 34
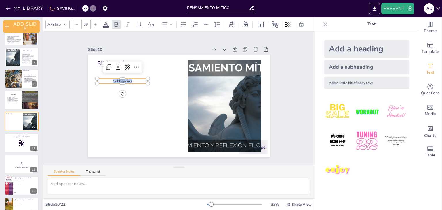
click at [128, 66] on p "Subheading" at bounding box center [147, 48] width 41 height 38
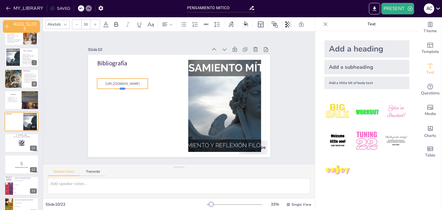
click at [142, 68] on div at bounding box center [156, 45] width 29 height 46
drag, startPoint x: 144, startPoint y: 87, endPoint x: 147, endPoint y: 88, distance: 3.9
click at [147, 88] on div "Bibliografía [URL][DOMAIN_NAME]" at bounding box center [171, 100] width 154 height 205
click at [147, 79] on p "[URL][DOMAIN_NAME]" at bounding box center [136, 65] width 57 height 30
click at [147, 78] on p "[URL][DOMAIN_NAME]" at bounding box center [140, 60] width 55 height 35
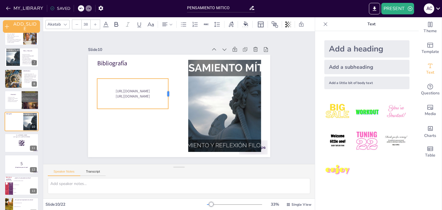
drag, startPoint x: 144, startPoint y: 91, endPoint x: 164, endPoint y: 92, distance: 20.4
click at [169, 95] on div at bounding box center [182, 107] width 26 height 24
click at [145, 90] on p "[URL][DOMAIN_NAME]" at bounding box center [153, 59] width 46 height 61
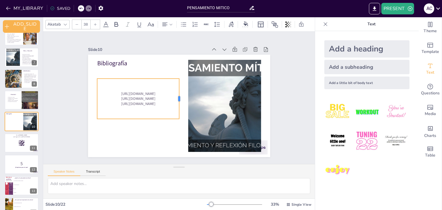
drag, startPoint x: 143, startPoint y: 96, endPoint x: 175, endPoint y: 98, distance: 31.4
click at [175, 98] on div at bounding box center [178, 95] width 37 height 24
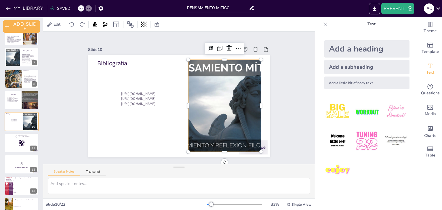
click at [240, 96] on div at bounding box center [214, 127] width 152 height 141
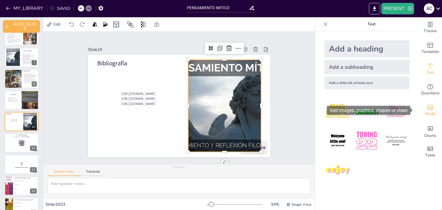
click at [427, 108] on icon "Add images, graphics, shapes or video" at bounding box center [430, 107] width 6 height 5
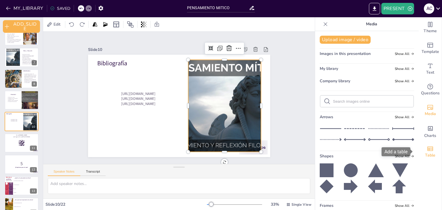
click at [426, 153] on span "Table" at bounding box center [430, 155] width 10 height 6
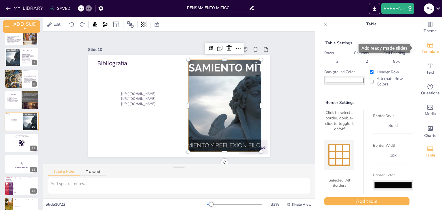
click at [428, 50] on span "Template" at bounding box center [430, 52] width 18 height 6
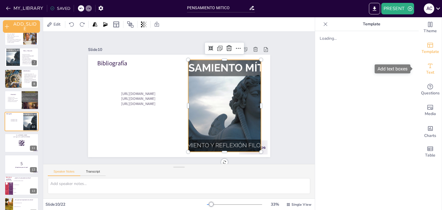
click at [426, 70] on span "Text" at bounding box center [430, 72] width 8 height 6
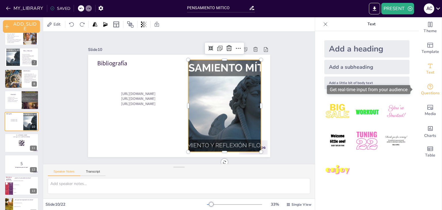
click at [424, 91] on span "Questions" at bounding box center [430, 93] width 19 height 6
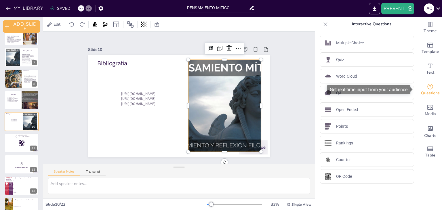
click at [424, 91] on span "Questions" at bounding box center [430, 93] width 19 height 6
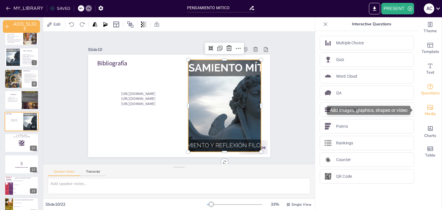
click at [430, 111] on span "Media" at bounding box center [430, 114] width 11 height 6
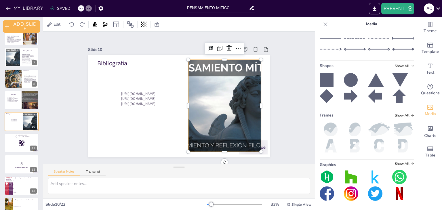
scroll to position [0, 0]
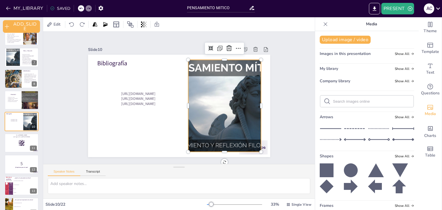
click at [61, 110] on div "Slide 1 Pensamiento Mítico Esta presentación explora el concepto de pensamiento…" at bounding box center [179, 97] width 251 height 301
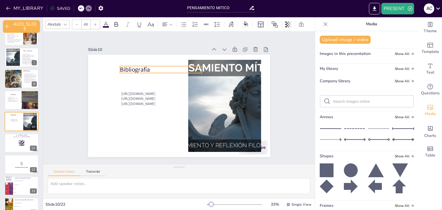
drag, startPoint x: 115, startPoint y: 60, endPoint x: 138, endPoint y: 66, distance: 23.6
click at [138, 66] on p "Bibliografía" at bounding box center [147, 85] width 71 height 55
click at [12, 145] on div at bounding box center [21, 143] width 35 height 20
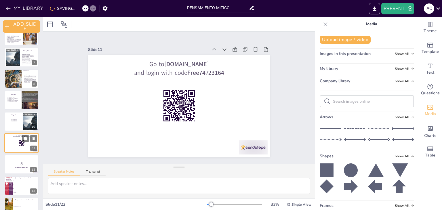
scroll to position [139, 0]
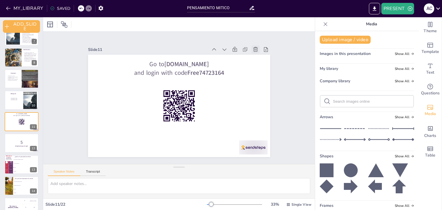
click at [186, 185] on icon at bounding box center [182, 188] width 6 height 6
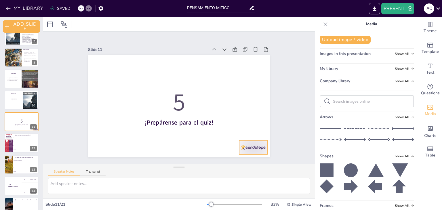
click at [176, 170] on div at bounding box center [164, 186] width 24 height 32
click at [11, 104] on div at bounding box center [21, 101] width 35 height 20
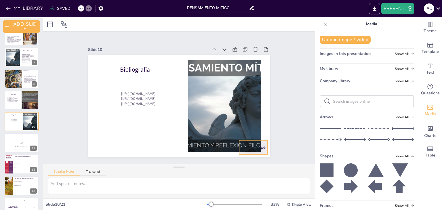
click at [259, 141] on div at bounding box center [258, 139] width 30 height 17
click at [15, 81] on div at bounding box center [13, 79] width 33 height 20
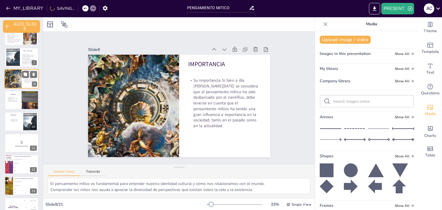
scroll to position [75, 0]
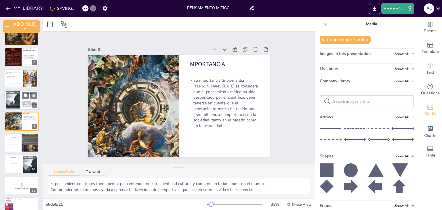
click at [14, 102] on div at bounding box center [12, 100] width 23 height 18
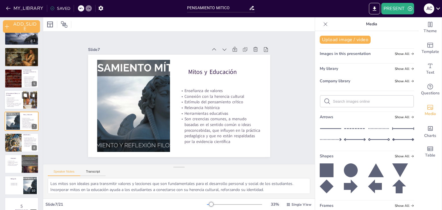
click at [15, 102] on p "Autoconocimiento" at bounding box center [14, 102] width 16 height 1
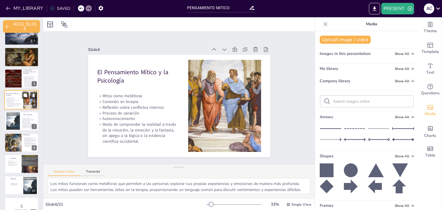
scroll to position [33, 0]
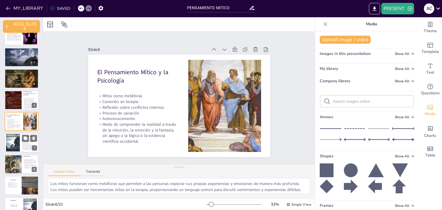
click at [18, 141] on div at bounding box center [12, 143] width 23 height 18
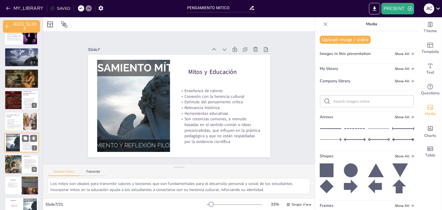
scroll to position [54, 0]
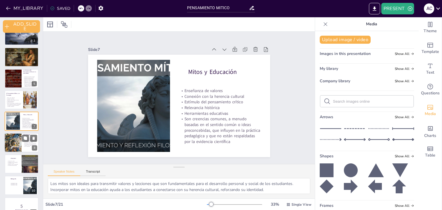
click at [12, 143] on div at bounding box center [13, 143] width 33 height 20
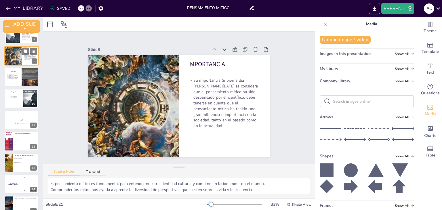
scroll to position [146, 0]
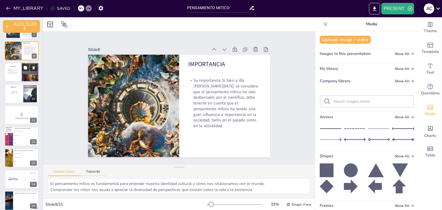
click at [13, 73] on p "Enriquecimiento personal" at bounding box center [14, 73] width 14 height 1
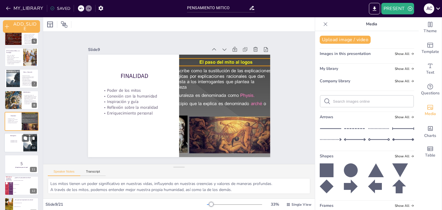
click at [16, 143] on p "[URL][DOMAIN_NAME]" at bounding box center [14, 142] width 16 height 1
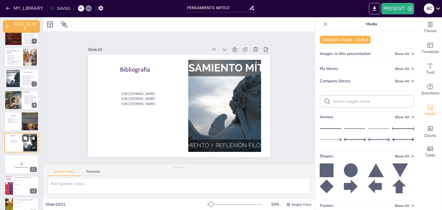
scroll to position [118, 0]
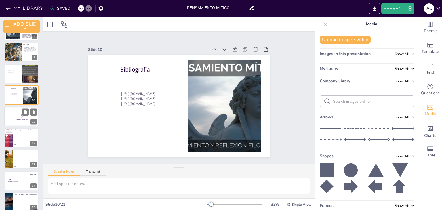
click at [14, 125] on div at bounding box center [21, 117] width 35 height 20
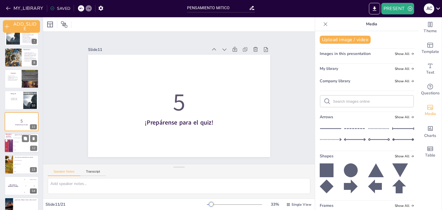
click at [18, 143] on li "Un tipo de narración" at bounding box center [26, 142] width 26 height 4
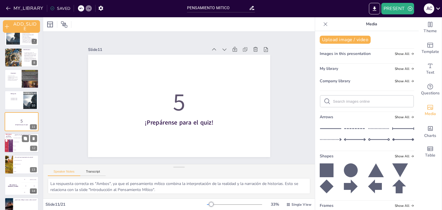
scroll to position [161, 0]
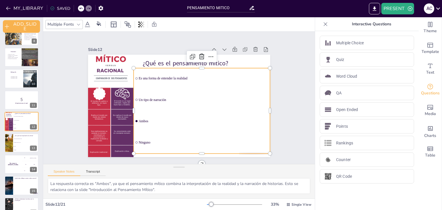
click at [130, 119] on div "¿Qué es el pensamiento mítico? Es una forma de entender la realidad Un tipo de …" at bounding box center [201, 135] width 158 height 91
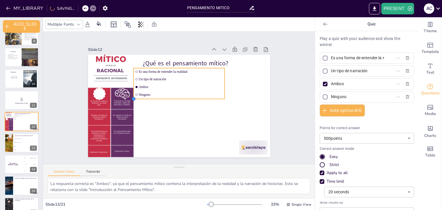
click at [132, 87] on div at bounding box center [135, 85] width 6 height 6
click at [152, 62] on div at bounding box center [155, 59] width 6 height 6
click at [138, 97] on div at bounding box center [180, 94] width 85 height 41
click at [175, 98] on div at bounding box center [180, 101] width 88 height 33
click at [175, 98] on div at bounding box center [176, 100] width 57 height 76
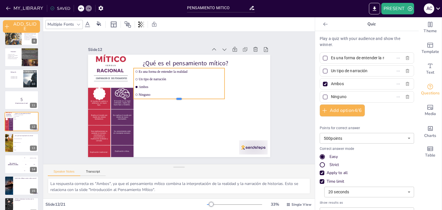
click at [175, 98] on div at bounding box center [177, 100] width 76 height 57
click at [175, 98] on div at bounding box center [175, 97] width 33 height 88
click at [175, 98] on div at bounding box center [176, 95] width 64 height 71
click at [175, 98] on div at bounding box center [175, 99] width 41 height 85
click at [109, 144] on div at bounding box center [95, 128] width 28 height 31
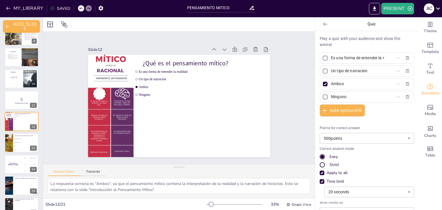
click at [85, 7] on div at bounding box center [88, 8] width 6 height 6
click at [81, 8] on icon at bounding box center [80, 8] width 3 height 3
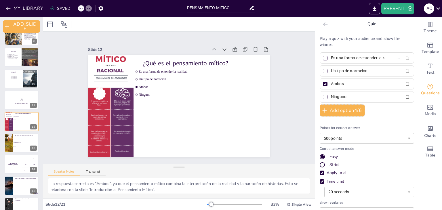
click at [81, 8] on icon at bounding box center [80, 8] width 3 height 3
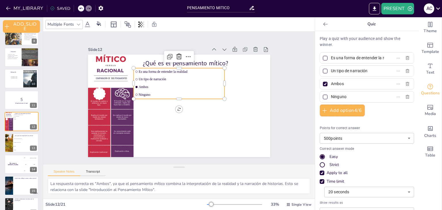
click at [191, 77] on span "Un tipo de narración" at bounding box center [197, 101] width 13 height 84
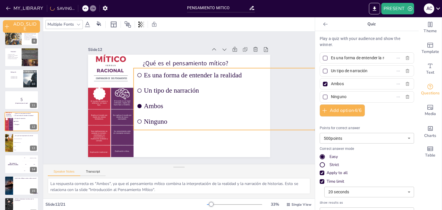
drag, startPoint x: 220, startPoint y: 96, endPoint x: 253, endPoint y: 127, distance: 45.4
click at [253, 127] on div "¿Qué es el pensamiento mítico? Es una forma de entender la realidad Un tipo de …" at bounding box center [173, 104] width 207 height 190
click at [63, 82] on div "Slide 1 Pensamiento Mítico Esta presentación explora el concepto de pensamiento…" at bounding box center [178, 98] width 231 height 302
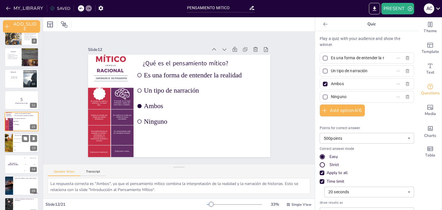
click at [15, 146] on span "Ambas" at bounding box center [26, 146] width 25 height 1
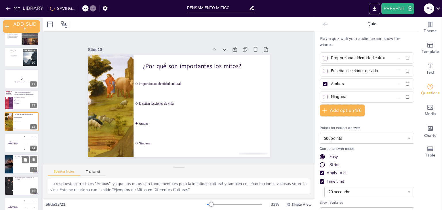
click at [16, 163] on ul at bounding box center [26, 165] width 26 height 15
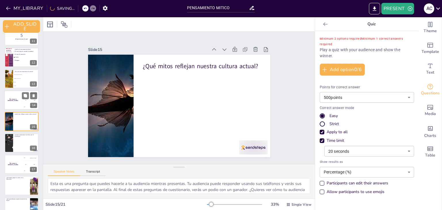
click at [13, 94] on div "The winner is [PERSON_NAME]" at bounding box center [12, 100] width 17 height 20
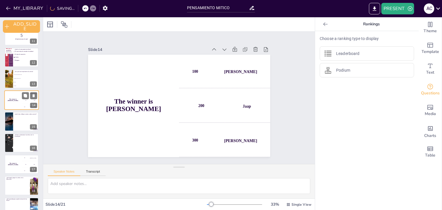
scroll to position [204, 0]
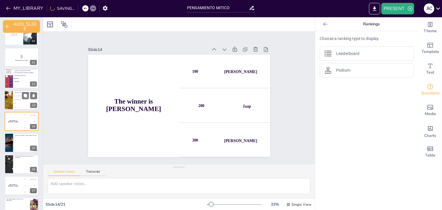
click at [15, 97] on li "Proporcionan identidad cultural" at bounding box center [26, 96] width 26 height 4
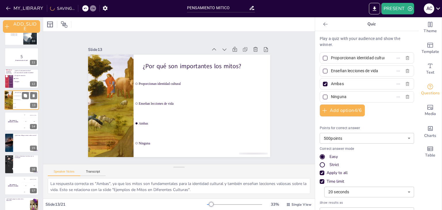
scroll to position [182, 0]
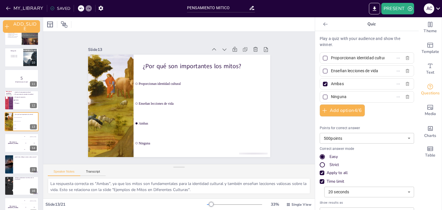
click at [320, 165] on div "Strict" at bounding box center [321, 164] width 3 height 3
click at [320, 157] on div "Easy" at bounding box center [321, 156] width 3 height 3
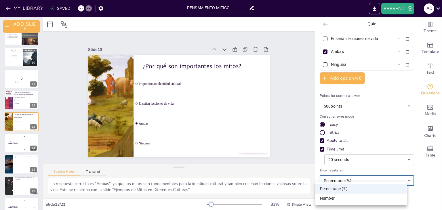
click at [355, 181] on body "MY_LIBRARY SAVED PENSAMIENTO MITICO PRESENT A C Document fonts Akatab Recently …" at bounding box center [221, 105] width 442 height 210
click at [355, 181] on div at bounding box center [221, 105] width 442 height 210
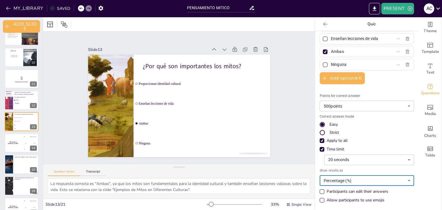
scroll to position [0, 0]
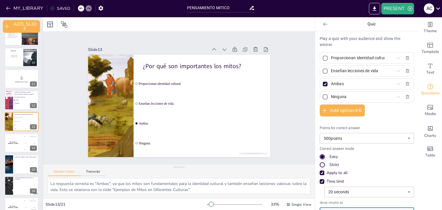
click at [373, 139] on body "MY_LIBRARY SAVED PENSAMIENTO MITICO PRESENT A C Document fonts Akatab Recently …" at bounding box center [221, 105] width 442 height 210
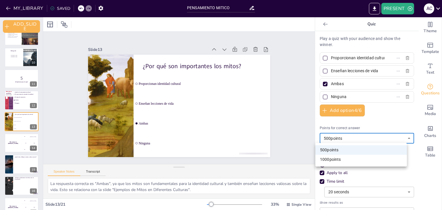
click at [373, 139] on div at bounding box center [221, 105] width 442 height 210
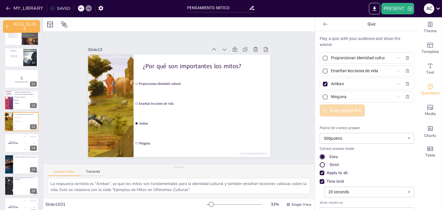
click at [347, 115] on button "Add option 4 / 6" at bounding box center [342, 110] width 45 height 12
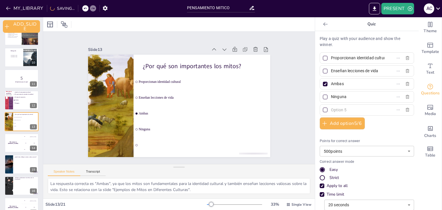
click at [343, 107] on input "text" at bounding box center [357, 110] width 53 height 8
click at [324, 110] on div at bounding box center [325, 109] width 3 height 3
click at [331, 110] on input "NO SE" at bounding box center [357, 110] width 53 height 8
click at [324, 84] on div at bounding box center [325, 84] width 3 height 3
click at [331, 84] on input "Ambas" at bounding box center [357, 84] width 53 height 8
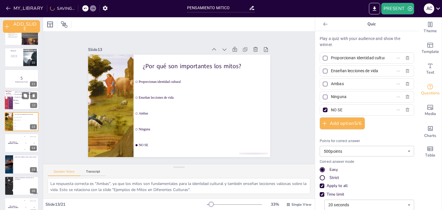
click at [9, 109] on div "¿Qué es el pensamiento mítico? Es una forma de entender la realidad Un tipo de …" at bounding box center [21, 100] width 35 height 20
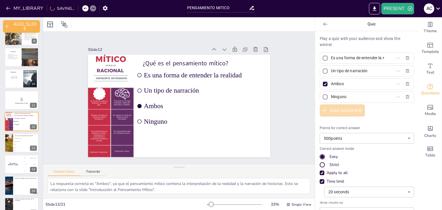
click at [354, 111] on button "Add option 4 / 6" at bounding box center [342, 110] width 45 height 12
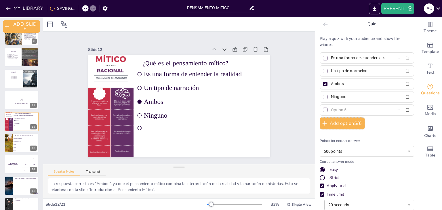
click at [347, 110] on input "text" at bounding box center [357, 110] width 53 height 8
click at [323, 111] on div at bounding box center [325, 110] width 5 height 5
click at [331, 111] on input "NO SE" at bounding box center [357, 110] width 53 height 8
click at [324, 84] on div at bounding box center [325, 84] width 3 height 3
click at [331, 84] on input "Ambos" at bounding box center [357, 84] width 53 height 8
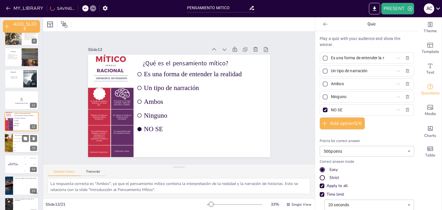
click at [14, 150] on span "NO SE" at bounding box center [26, 150] width 25 height 1
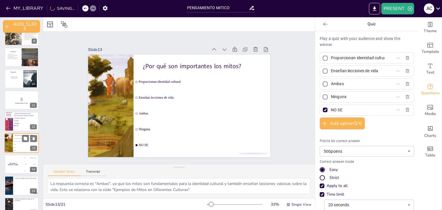
scroll to position [182, 0]
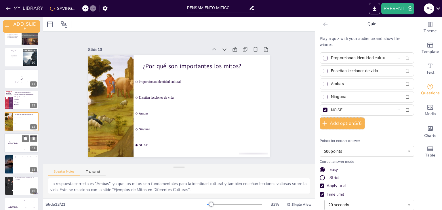
click at [14, 140] on div "The winner is [PERSON_NAME]" at bounding box center [12, 143] width 17 height 20
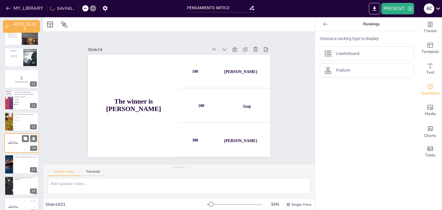
scroll to position [204, 0]
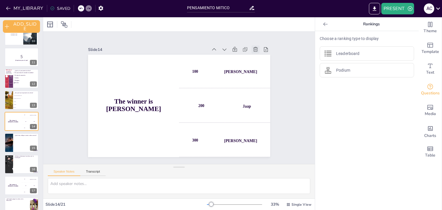
click at [158, 181] on icon at bounding box center [154, 185] width 8 height 8
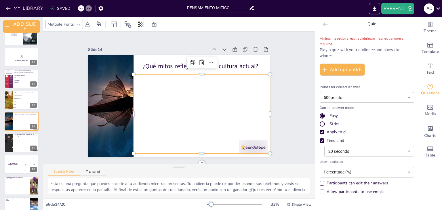
click at [252, 141] on ul at bounding box center [191, 123] width 158 height 137
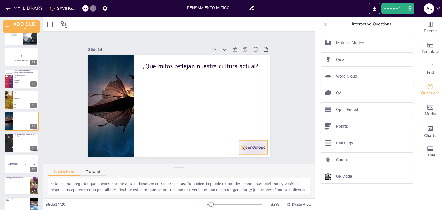
click at [131, 152] on div at bounding box center [121, 167] width 17 height 30
click at [13, 100] on li "Ambas" at bounding box center [26, 101] width 26 height 3
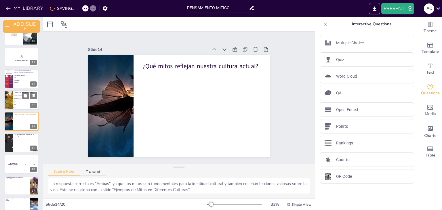
scroll to position [182, 0]
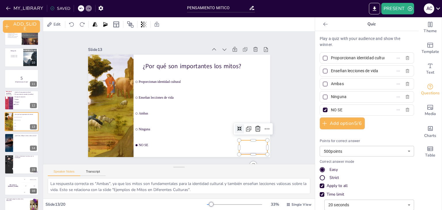
click at [222, 30] on div at bounding box center [212, 14] width 20 height 31
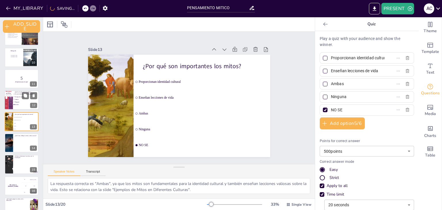
click at [12, 96] on div at bounding box center [8, 100] width 9 height 22
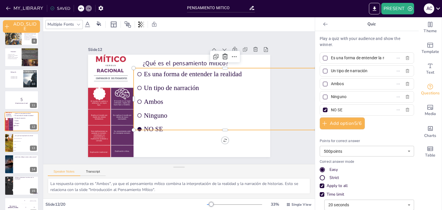
click at [200, 120] on ul "Es una forma de entender la realidad Un tipo de narración Ambos Ninguno NO SE" at bounding box center [220, 117] width 192 height 131
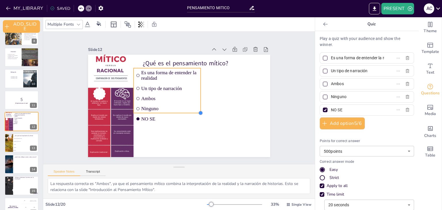
drag, startPoint x: 219, startPoint y: 125, endPoint x: 192, endPoint y: 110, distance: 31.1
click at [192, 110] on div "¿Qué es el pensamiento mítico? Es una forma de entender la realidad Un tipo de …" at bounding box center [171, 99] width 138 height 199
click at [13, 140] on li "Enseñan lecciones de vida" at bounding box center [26, 141] width 26 height 3
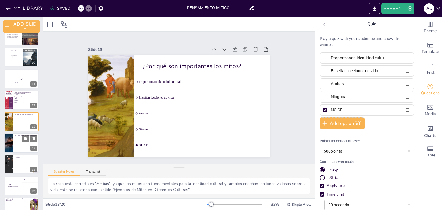
click at [9, 143] on div at bounding box center [9, 143] width 36 height 20
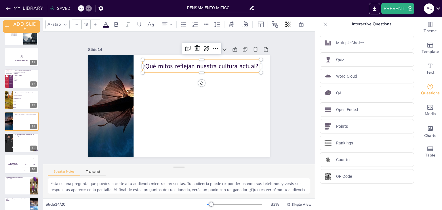
click at [193, 64] on p "¿Qué mitos reflejan nuestra cultura actual?" at bounding box center [217, 93] width 85 height 93
click at [193, 80] on p "¿Qué mitos reflejan nuestra cultura actual?" at bounding box center [195, 133] width 66 height 107
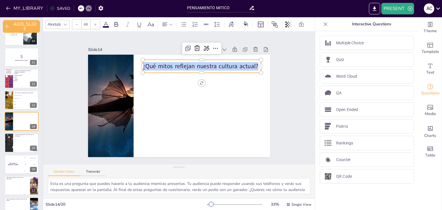
click at [198, 64] on p "¿Qué mitos reflejan nuestra cultura actual?" at bounding box center [214, 114] width 33 height 118
click at [193, 76] on p "¿Qué mitos reflejan nuestra cultura actual?" at bounding box center [199, 132] width 56 height 112
copy p "¿Qué mitos reflejan nuestra cultura actual?"
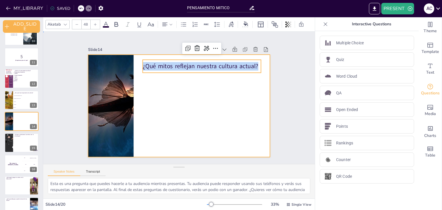
click at [171, 95] on div at bounding box center [172, 101] width 180 height 209
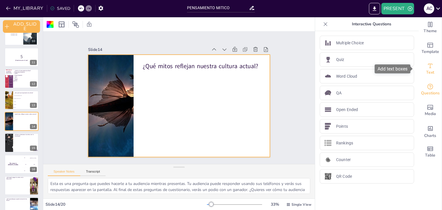
click at [427, 75] on span "Text" at bounding box center [430, 72] width 8 height 6
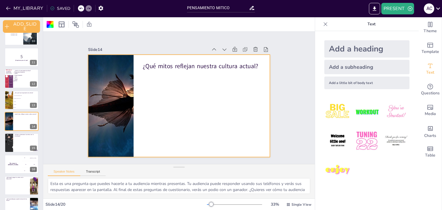
click at [353, 82] on div "Add a little bit of body text" at bounding box center [366, 83] width 85 height 13
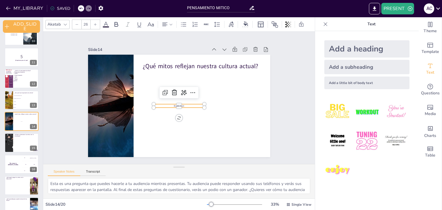
click at [184, 103] on p "Body text" at bounding box center [182, 105] width 48 height 24
click at [184, 103] on p "Body text" at bounding box center [173, 103] width 37 height 40
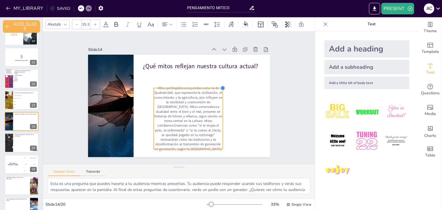
drag, startPoint x: 201, startPoint y: 102, endPoint x: 215, endPoint y: 85, distance: 21.4
click at [215, 85] on div "¿Qué mitos reflejan nuestra cultura actual? Mitos prehispánicos:Leyendas como l…" at bounding box center [172, 101] width 180 height 209
click at [163, 86] on p "Mitos prehispánicos:Leyendas como la de Quetzalcóatl, que representa la civiliz…" at bounding box center [164, 115] width 88 height 90
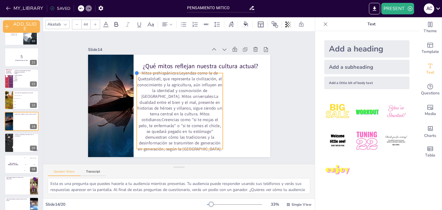
drag, startPoint x: 149, startPoint y: 85, endPoint x: 138, endPoint y: 70, distance: 18.5
click at [138, 70] on div "¿Qué mitos reflejan nuestra cultura actual? Mitos prehispánicos:Leyendas como l…" at bounding box center [172, 93] width 180 height 209
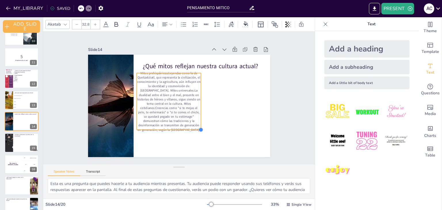
drag, startPoint x: 219, startPoint y: 146, endPoint x: 193, endPoint y: 127, distance: 32.3
click at [193, 127] on div "¿Qué mitos reflejan nuestra cultura actual? Mitos prehispánicos:Leyendas como l…" at bounding box center [172, 95] width 168 height 208
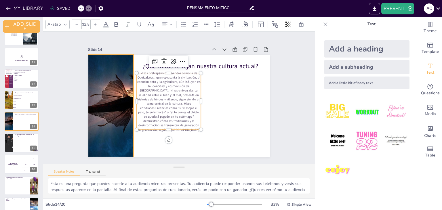
click at [108, 121] on div at bounding box center [122, 58] width 209 height 203
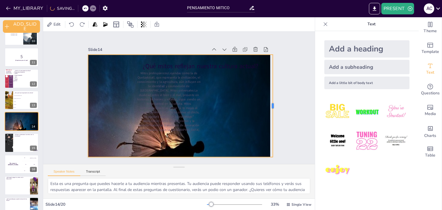
drag, startPoint x: 129, startPoint y: 104, endPoint x: 269, endPoint y: 113, distance: 140.1
click at [266, 27] on div at bounding box center [216, 9] width 99 height 36
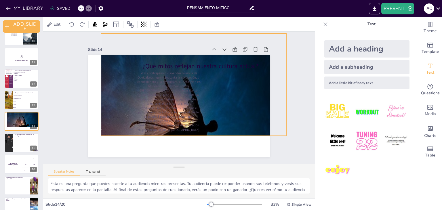
drag, startPoint x: 236, startPoint y: 101, endPoint x: 249, endPoint y: 80, distance: 24.9
click at [249, 80] on div at bounding box center [128, 82] width 254 height 280
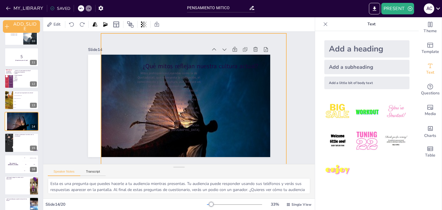
drag, startPoint x: 190, startPoint y: 133, endPoint x: 188, endPoint y: 176, distance: 42.9
click at [188, 176] on div "Slide 1 Pensamiento Mítico Esta presentación explora el concepto de pensamiento…" at bounding box center [179, 115] width 272 height 167
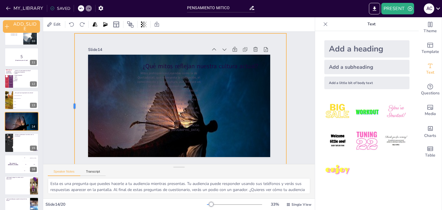
drag, startPoint x: 95, startPoint y: 104, endPoint x: 68, endPoint y: 100, distance: 27.2
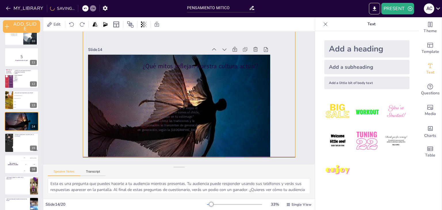
drag, startPoint x: 228, startPoint y: 102, endPoint x: 237, endPoint y: 82, distance: 22.0
click at [237, 82] on div at bounding box center [158, 75] width 313 height 328
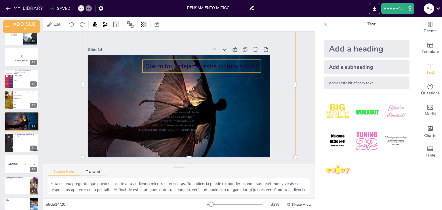
click at [176, 61] on p "¿Qué mitos reflejan nuestra cultura actual?" at bounding box center [167, 60] width 77 height 101
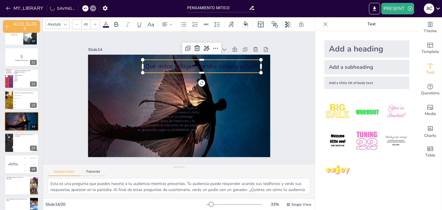
click at [107, 21] on icon at bounding box center [105, 24] width 7 height 7
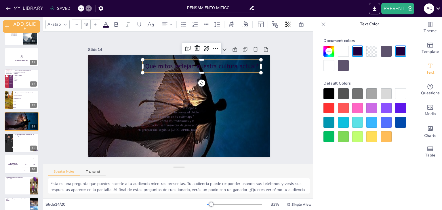
click at [345, 50] on div at bounding box center [343, 51] width 11 height 11
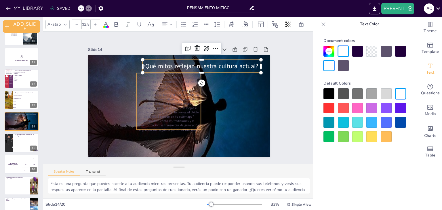
click at [159, 92] on p "Mitos prehispánicos:Leyendas como la de Quetzalcóatl, que representa la civiliz…" at bounding box center [179, 109] width 78 height 80
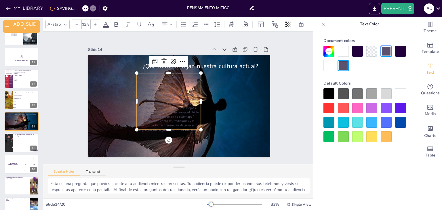
click at [343, 48] on div at bounding box center [343, 51] width 11 height 11
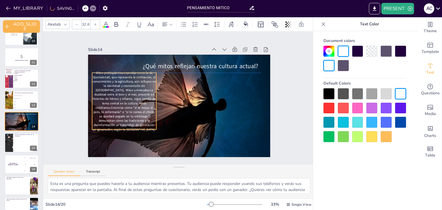
drag, startPoint x: 165, startPoint y: 93, endPoint x: 121, endPoint y: 90, distance: 44.9
click at [121, 90] on span "Mitos prehispánicos:Leyendas como la de Quetzalcóatl, que representa la civiliz…" at bounding box center [148, 53] width 83 height 83
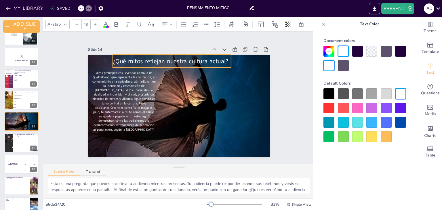
drag, startPoint x: 210, startPoint y: 60, endPoint x: 180, endPoint y: 58, distance: 30.1
click at [182, 58] on span "¿Qué mitos reflejan nuestra cultura actual?" at bounding box center [214, 109] width 65 height 104
click at [170, 24] on div at bounding box center [167, 24] width 12 height 7
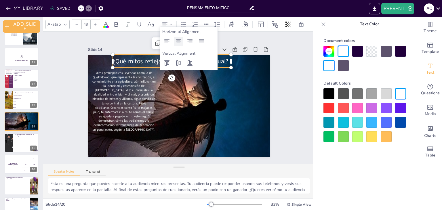
click at [177, 42] on icon at bounding box center [178, 41] width 5 height 4
click at [140, 116] on span "Mitos prehispánicos:Leyendas como la de Quetzalcóatl, que representa la civiliz…" at bounding box center [171, 152] width 72 height 73
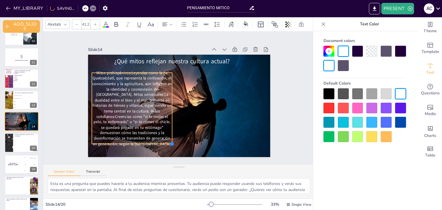
drag, startPoint x: 151, startPoint y: 127, endPoint x: 155, endPoint y: 141, distance: 15.1
click at [155, 141] on div "¿Qué mitos reflejan nuestra cultura actual? Mitos prehispánicos:Leyendas como l…" at bounding box center [173, 103] width 198 height 204
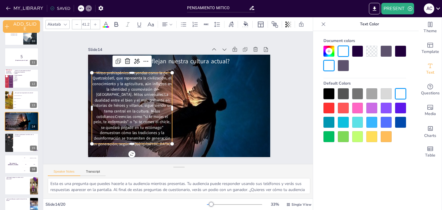
click at [156, 90] on span "Mitos prehispánicos:Leyendas como la de Quetzalcóatl, que representa la civiliz…" at bounding box center [178, 48] width 90 height 91
click at [156, 95] on span "Mitos prehispánicos:Leyendas como la de Quetzalcóatl, que representa la civiliz…" at bounding box center [199, 141] width 90 height 92
click at [156, 90] on span "Mitos prehispánicos:Leyendas como la de Quetzalcóatl, que representa la civiliz…" at bounding box center [138, 71] width 107 height 107
click at [156, 90] on span "Mitos prehispánicos:Leyendas como la de Quetzalcóatl, que representa la civiliz…" at bounding box center [131, 98] width 92 height 90
click at [171, 90] on span "Mitos prehispánicos:Leyendas como la de Quetzalcóatl, que representa la civiliz…" at bounding box center [219, 73] width 97 height 96
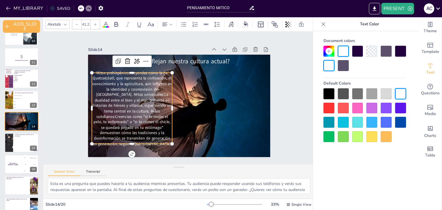
click at [156, 90] on span "Mitos prehispánicos:Leyendas como la de Quetzalcóatl, que representa la civiliz…" at bounding box center [193, 51] width 104 height 104
click at [169, 90] on span "Mitos prehispánicos:Leyendas como la de Quetzalcóatl, que representa la civiliz…" at bounding box center [222, 120] width 107 height 107
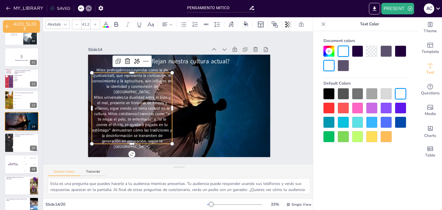
click at [156, 93] on span "Mitos universales:La dualidad entre el bien y el mal, presente en historias de …" at bounding box center [197, 51] width 82 height 84
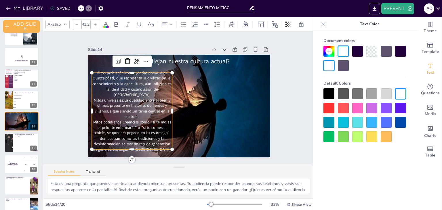
click at [193, 104] on span "Mitos cotidianos:Creencias como "si te mojas el pelo, te enfermarás" o "si te c…" at bounding box center [235, 76] width 85 height 55
click at [170, 94] on p "Mitos universales:La dualidad entre el bien y el mal, presente en historias de …" at bounding box center [207, 59] width 74 height 70
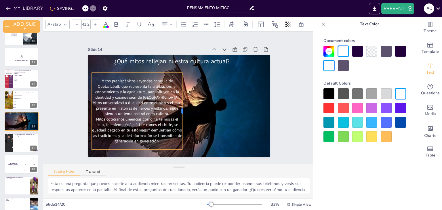
drag, startPoint x: 168, startPoint y: 108, endPoint x: 178, endPoint y: 110, distance: 10.2
click at [178, 110] on div at bounding box center [181, 83] width 42 height 69
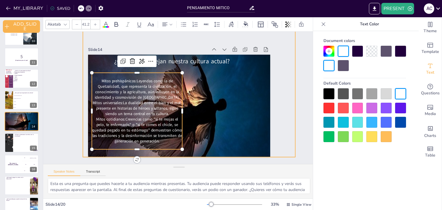
click at [227, 73] on div at bounding box center [151, 85] width 228 height 257
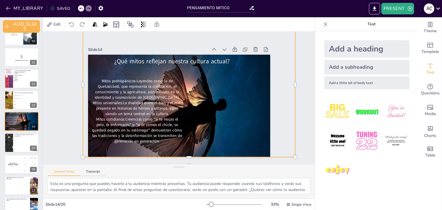
click at [357, 84] on div "Add a little bit of body text" at bounding box center [366, 83] width 85 height 13
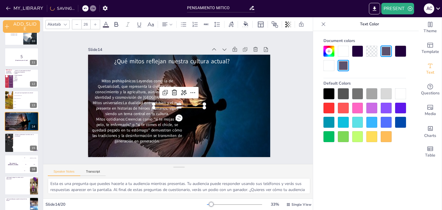
click at [343, 49] on div at bounding box center [343, 51] width 11 height 11
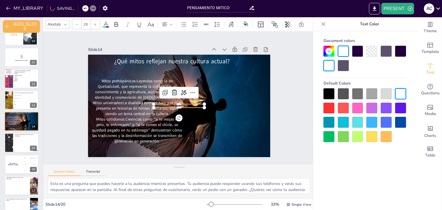
click at [186, 103] on p "Body text" at bounding box center [172, 102] width 28 height 46
click at [188, 103] on p "Body text" at bounding box center [173, 92] width 37 height 40
click at [188, 103] on p "Body text" at bounding box center [187, 97] width 9 height 51
click at [178, 103] on p "Body text" at bounding box center [171, 96] width 14 height 50
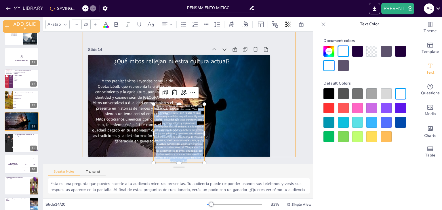
drag, startPoint x: 193, startPoint y: 105, endPoint x: 226, endPoint y: 93, distance: 35.0
click at [226, 93] on div "¿Qué mitos reflejan nuestra cultura actual? Mitos prehispánicos:Leyendas como l…" at bounding box center [173, 104] width 207 height 190
click at [226, 97] on div at bounding box center [181, 67] width 315 height 296
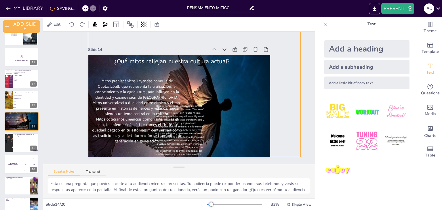
drag, startPoint x: 191, startPoint y: 122, endPoint x: 196, endPoint y: 123, distance: 4.6
click at [196, 123] on p "Héroes y arquetipos:Personajes de cómics como Superman o películas como "Star W…" at bounding box center [164, 130] width 70 height 74
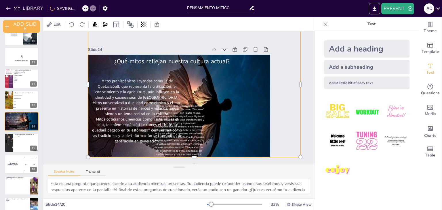
click at [181, 118] on p "Héroes y arquetipos:Personajes de cómics como Superman o películas como "Star W…" at bounding box center [145, 86] width 72 height 66
click at [189, 104] on p "Héroes y arquetipos:Personajes de cómics como Superman o películas como "Star W…" at bounding box center [149, 77] width 77 height 76
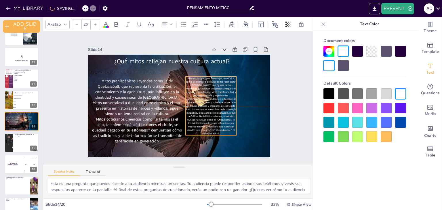
drag, startPoint x: 192, startPoint y: 104, endPoint x: 224, endPoint y: 74, distance: 43.6
click at [200, 104] on p "Héroes y arquetipos:Personajes de cómics como Superman o películas como "Star W…" at bounding box center [171, 129] width 59 height 51
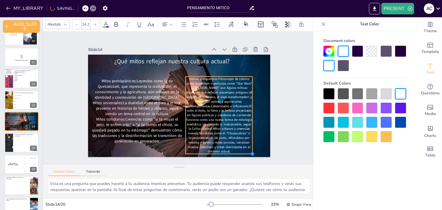
drag, startPoint x: 231, startPoint y: 132, endPoint x: 247, endPoint y: 137, distance: 17.1
click at [247, 137] on div "¿Qué mitos reflejan nuestra cultura actual? Mitos prehispánicos:Leyendas como l…" at bounding box center [171, 100] width 154 height 205
click at [216, 107] on p "Héroes y arquetipos:Personajes de cómics como Superman o películas como "Star W…" at bounding box center [165, 57] width 102 height 102
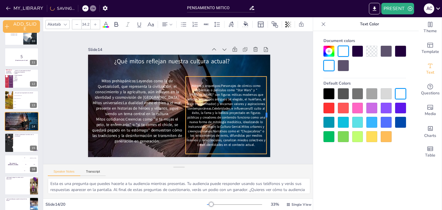
drag, startPoint x: 248, startPoint y: 113, endPoint x: 262, endPoint y: 113, distance: 14.1
click at [262, 123] on div at bounding box center [248, 157] width 43 height 69
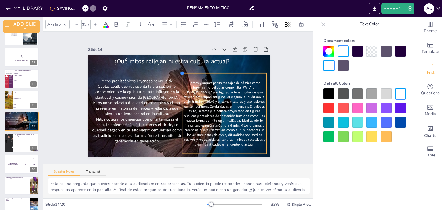
drag, startPoint x: 181, startPoint y: 74, endPoint x: 178, endPoint y: 72, distance: 4.5
click at [197, 83] on div at bounding box center [200, 86] width 6 height 6
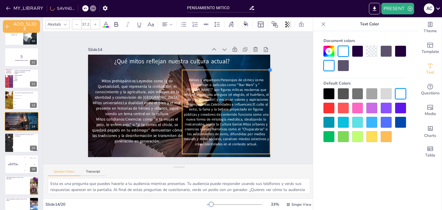
drag, startPoint x: 263, startPoint y: 71, endPoint x: 267, endPoint y: 70, distance: 3.6
click at [142, 181] on div at bounding box center [138, 184] width 7 height 7
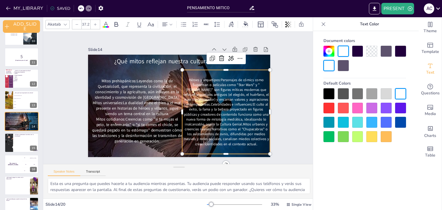
click at [206, 102] on p "Héroes y arquetipos:Personajes de cómics como Superman o películas como "Star W…" at bounding box center [170, 146] width 78 height 95
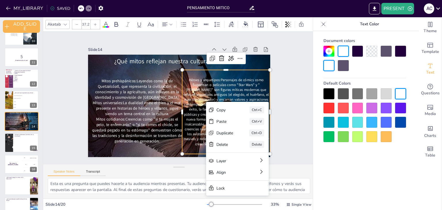
click at [100, 103] on div "Copy Ctrl+C Paste Ctrl+V Duplicate Ctrl+D Delete Delete Layer Align Lock" at bounding box center [52, 63] width 95 height 111
click at [101, 102] on div "Copy Ctrl+C Paste Ctrl+V Duplicate Ctrl+D Delete Delete Layer Align Lock" at bounding box center [56, 51] width 89 height 108
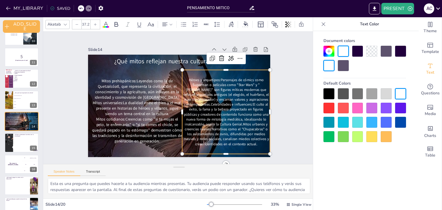
click at [199, 102] on p "Héroes y arquetipos:Personajes de cómics como Superman o películas como "Star W…" at bounding box center [164, 145] width 69 height 88
click at [206, 102] on p "Héroes y arquetipos:Personajes de cómics como Superman o películas como "Star W…" at bounding box center [175, 147] width 86 height 100
click at [205, 102] on p "Héroes y arquetipos:Personajes de cómics como Superman o películas como "Star W…" at bounding box center [149, 59] width 112 height 108
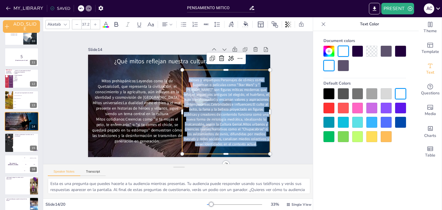
click at [198, 102] on p "Héroes y arquetipos:Personajes de cómics como Superman o películas como "Star W…" at bounding box center [155, 141] width 86 height 100
click at [206, 102] on p "Héroes y arquetipos:Personajes de cómics como Superman o películas como "Star W…" at bounding box center [180, 146] width 93 height 105
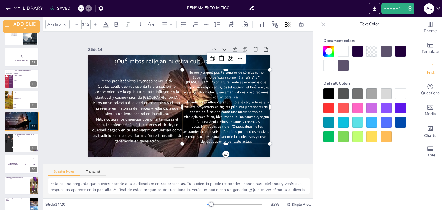
click at [193, 119] on p "Celebridades e influencers:El culto al éxito, la fama y la belleza proyectado e…" at bounding box center [193, 148] width 92 height 95
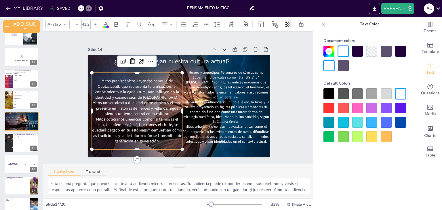
click at [159, 106] on span "Mitos universales:La dualidad entre el bien y el mal, presente en historias de …" at bounding box center [147, 70] width 66 height 71
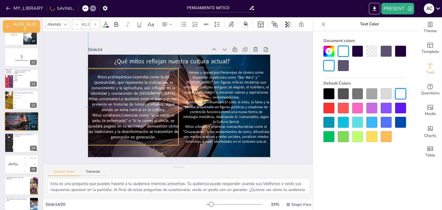
drag, startPoint x: 159, startPoint y: 108, endPoint x: 153, endPoint y: 103, distance: 8.1
click at [153, 99] on span "Mitos universales:La dualidad entre el bien y el mal, presente en historias de …" at bounding box center [150, 62] width 59 height 76
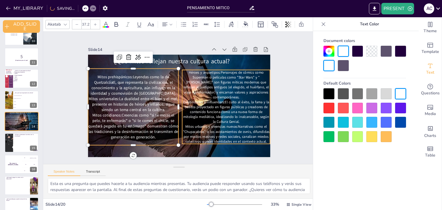
click at [194, 112] on p "Celebridades e influencers:El culto al éxito, la fama y la belleza proyectado e…" at bounding box center [219, 125] width 91 height 51
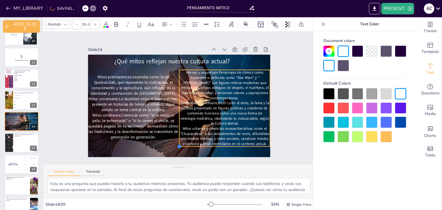
drag, startPoint x: 176, startPoint y: 142, endPoint x: 173, endPoint y: 144, distance: 3.5
click at [225, 105] on div at bounding box center [227, 102] width 5 height 5
click at [315, 110] on div "Theme Template Text Questions Media Charts Table Text Add a heading Add a subhe…" at bounding box center [378, 113] width 127 height 193
click at [273, 48] on div "Slide 1 Pensamiento Mítico Esta presentación explora el concepto de pensamiento…" at bounding box center [178, 98] width 195 height 244
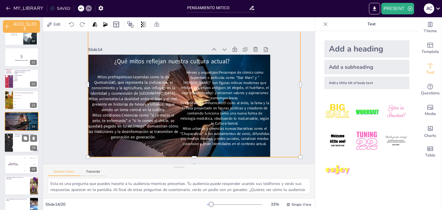
click at [10, 144] on div at bounding box center [8, 143] width 35 height 20
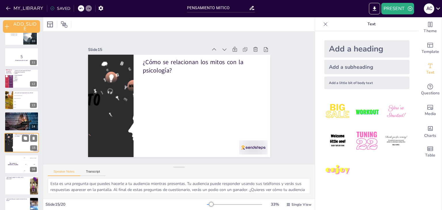
scroll to position [225, 0]
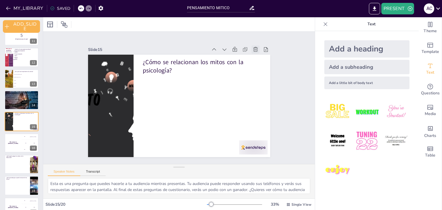
click at [252, 144] on icon at bounding box center [254, 147] width 7 height 7
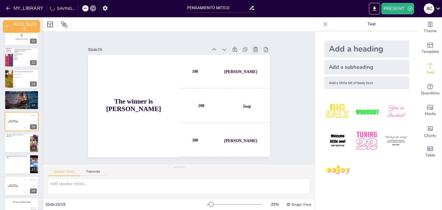
click at [238, 167] on icon at bounding box center [235, 169] width 5 height 5
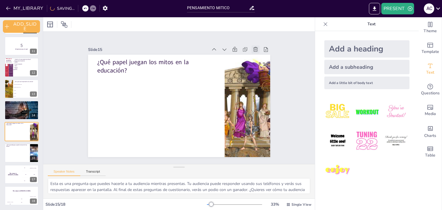
scroll to position [215, 0]
click at [266, 100] on icon at bounding box center [269, 103] width 6 height 6
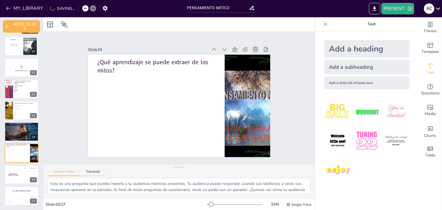
click at [250, 153] on icon at bounding box center [249, 155] width 6 height 5
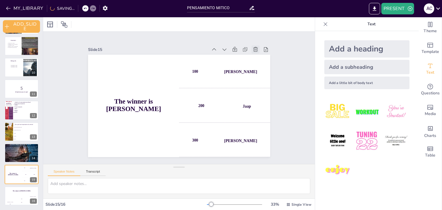
click at [93, 88] on icon at bounding box center [89, 92] width 8 height 8
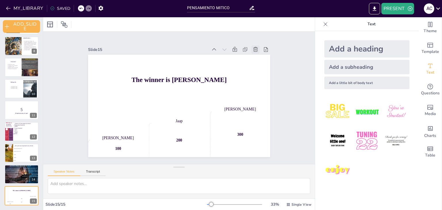
click at [186, 184] on icon at bounding box center [183, 188] width 8 height 8
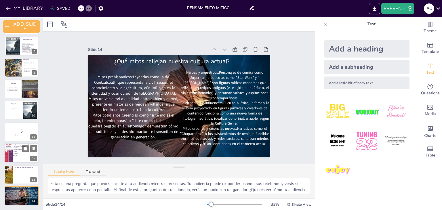
scroll to position [0, 0]
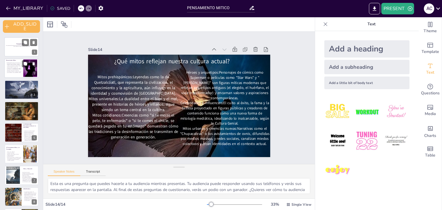
click at [11, 50] on div at bounding box center [21, 47] width 35 height 20
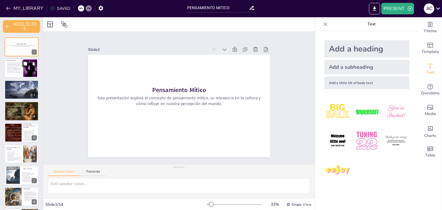
click at [361, 80] on div "Add a little bit of body text" at bounding box center [366, 83] width 85 height 13
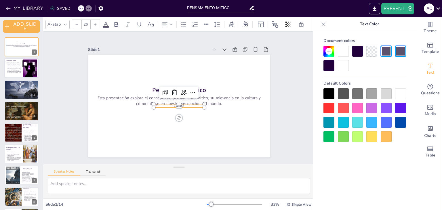
click at [186, 104] on p "Body text" at bounding box center [172, 102] width 28 height 46
click at [175, 104] on p "Body text" at bounding box center [171, 97] width 9 height 51
click at [186, 104] on p "Body text" at bounding box center [172, 102] width 28 height 46
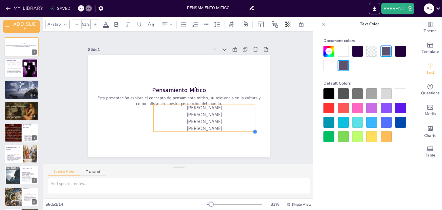
drag, startPoint x: 201, startPoint y: 116, endPoint x: 217, endPoint y: 130, distance: 21.0
click at [217, 130] on div "Pensamiento Mítico Esta presentación explora el concepto de pensamiento mítico,…" at bounding box center [173, 93] width 198 height 204
drag, startPoint x: 220, startPoint y: 117, endPoint x: 196, endPoint y: 130, distance: 26.9
click at [196, 130] on div "Pensamiento Mítico Esta presentación explora el concepto de pensamiento mítico,…" at bounding box center [176, 105] width 205 height 154
click at [160, 118] on p "[PERSON_NAME]" at bounding box center [144, 104] width 65 height 86
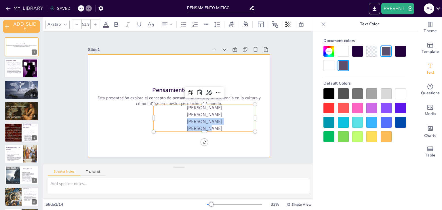
drag, startPoint x: 160, startPoint y: 118, endPoint x: 140, endPoint y: 129, distance: 22.9
click at [140, 129] on div "Pensamiento Mítico Esta presentación explora el concepto de pensamiento mítico,…" at bounding box center [182, 91] width 208 height 168
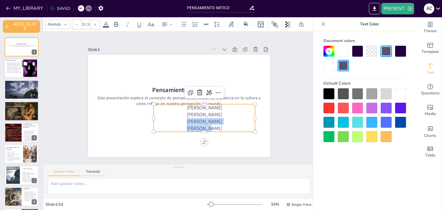
click at [167, 122] on p "[PERSON_NAME]" at bounding box center [212, 105] width 91 height 57
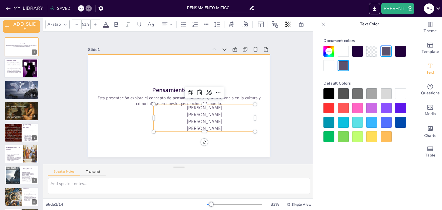
click at [174, 142] on div at bounding box center [170, 99] width 121 height 192
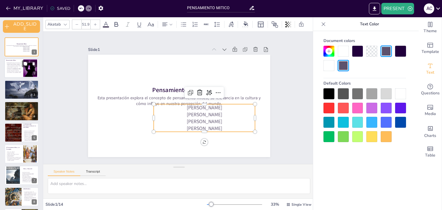
click at [172, 127] on p "[PERSON_NAME]" at bounding box center [173, 137] width 73 height 80
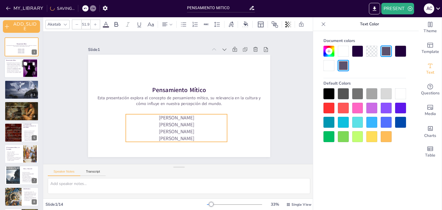
drag, startPoint x: 172, startPoint y: 127, endPoint x: 144, endPoint y: 137, distance: 29.7
click at [144, 137] on p "[PERSON_NAME]" at bounding box center [142, 115] width 57 height 91
click at [284, 110] on div "Slide 1 Pensamiento Mítico Esta presentación explora el concepto de pensamiento…" at bounding box center [178, 97] width 297 height 267
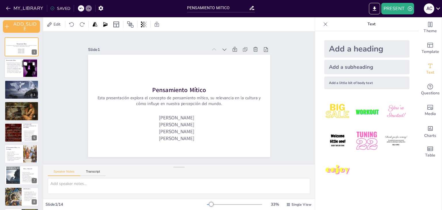
click at [14, 69] on p "El pensamiento mítico es una forma de pensamiento pre-filosófico que explica la…" at bounding box center [14, 67] width 16 height 11
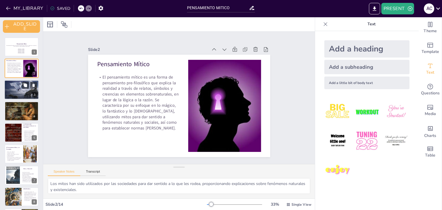
click at [13, 96] on div at bounding box center [23, 88] width 39 height 26
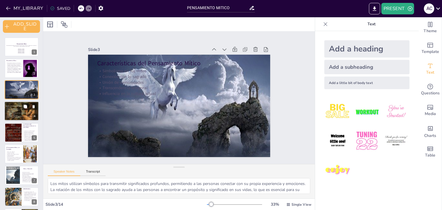
click at [10, 108] on span "Leyendas [DEMOGRAPHIC_DATA]" at bounding box center [12, 108] width 11 height 1
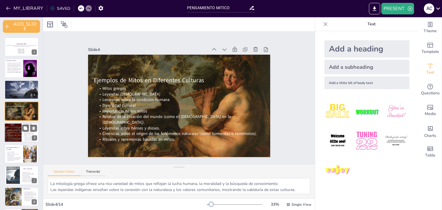
click at [9, 135] on div at bounding box center [13, 133] width 26 height 20
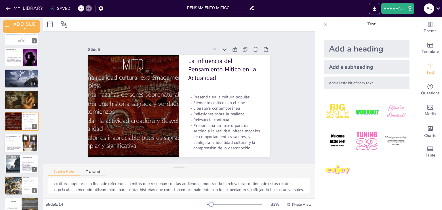
click at [12, 142] on p "Reflexión sobre conflictos internos" at bounding box center [14, 142] width 16 height 1
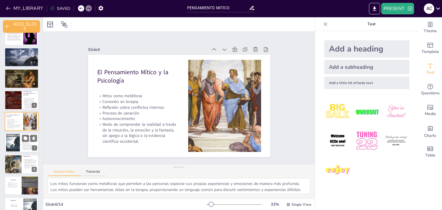
click at [7, 143] on div at bounding box center [12, 143] width 23 height 18
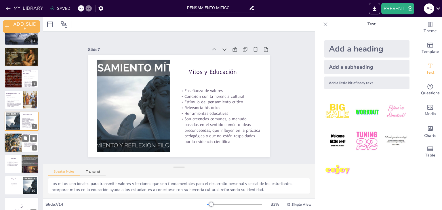
click at [17, 140] on div at bounding box center [13, 143] width 33 height 20
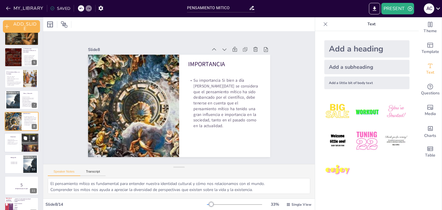
click at [16, 144] on p "Enriquecimiento personal" at bounding box center [14, 144] width 14 height 1
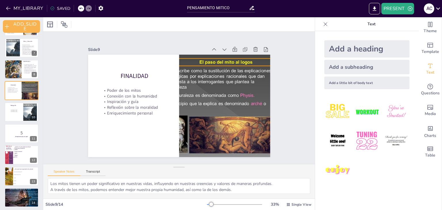
scroll to position [129, 0]
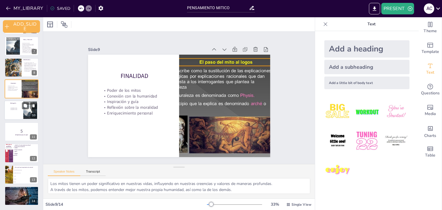
click at [7, 114] on div at bounding box center [21, 111] width 35 height 20
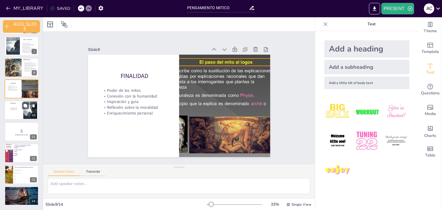
scroll to position [118, 0]
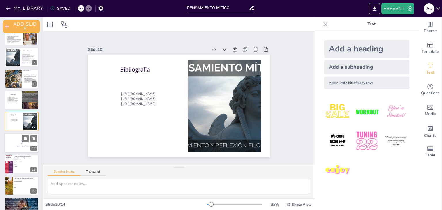
click at [16, 143] on p "5" at bounding box center [21, 142] width 31 height 6
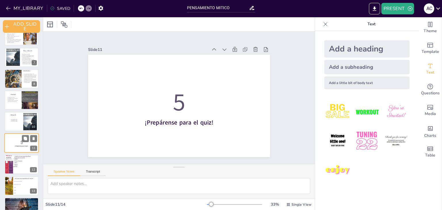
scroll to position [129, 0]
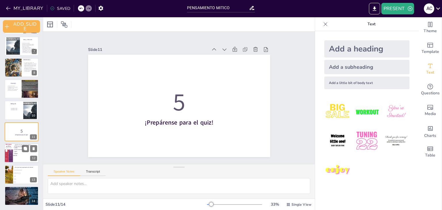
click at [19, 159] on div at bounding box center [21, 153] width 35 height 20
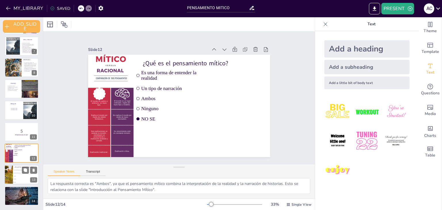
click at [16, 175] on li "Ambas" at bounding box center [26, 176] width 26 height 3
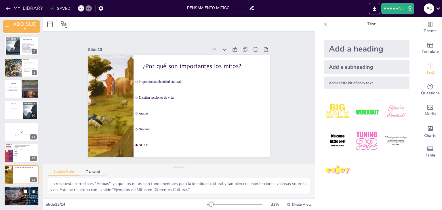
click at [20, 189] on div "Mitos prehispánicos:Leyendas como la de Quetzalcóatl, que representa la civiliz…" at bounding box center [12, 196] width 17 height 15
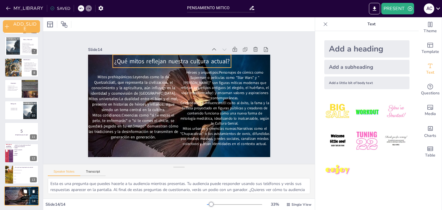
scroll to position [129, 0]
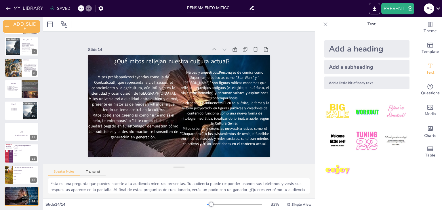
click at [63, 10] on div "SAVED" at bounding box center [60, 8] width 20 height 5
